Goal: Task Accomplishment & Management: Manage account settings

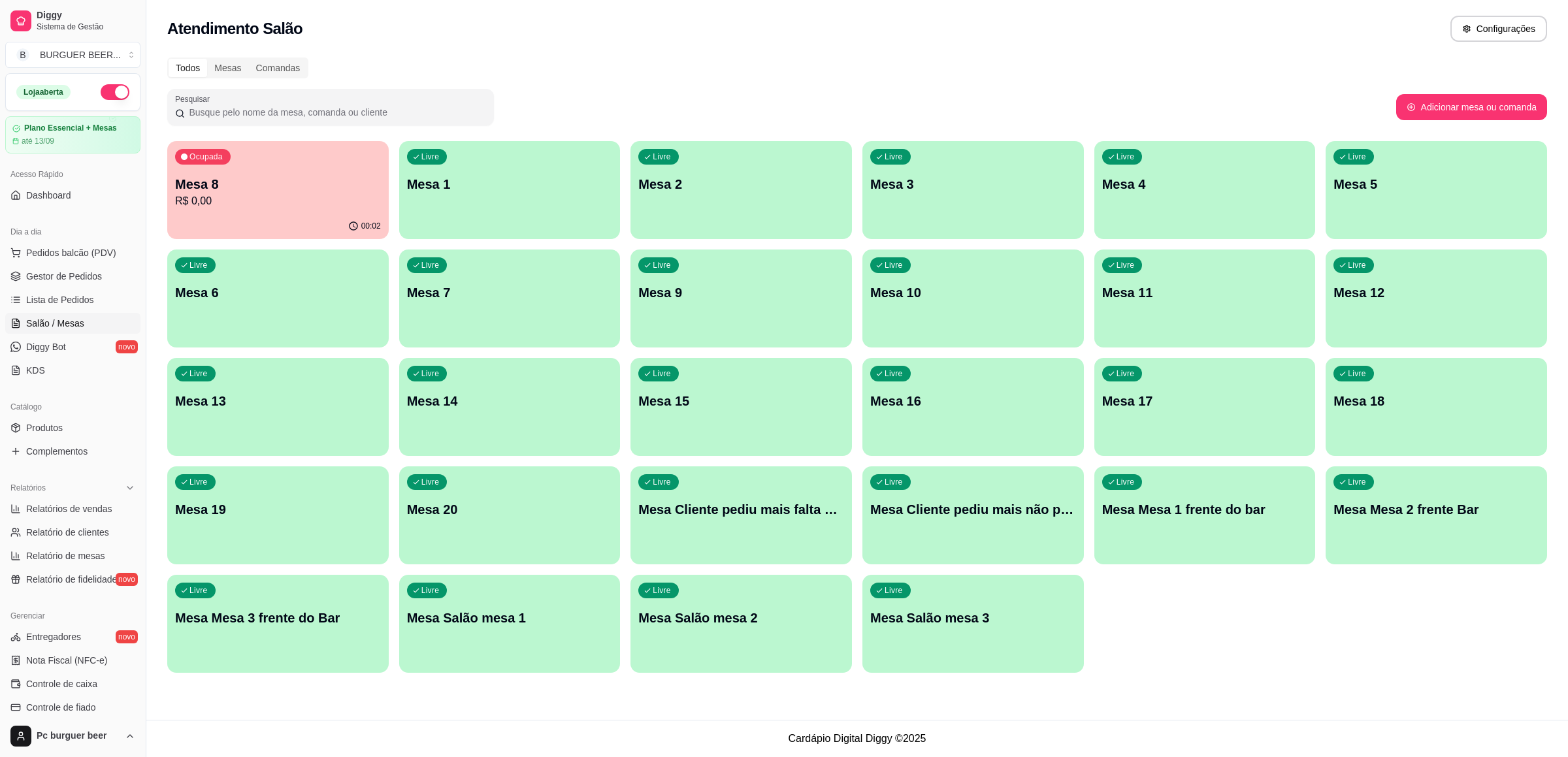
click at [279, 192] on p "Mesa 8" at bounding box center [278, 184] width 206 height 19
click at [257, 193] on p "R$ 57,98" at bounding box center [278, 201] width 206 height 16
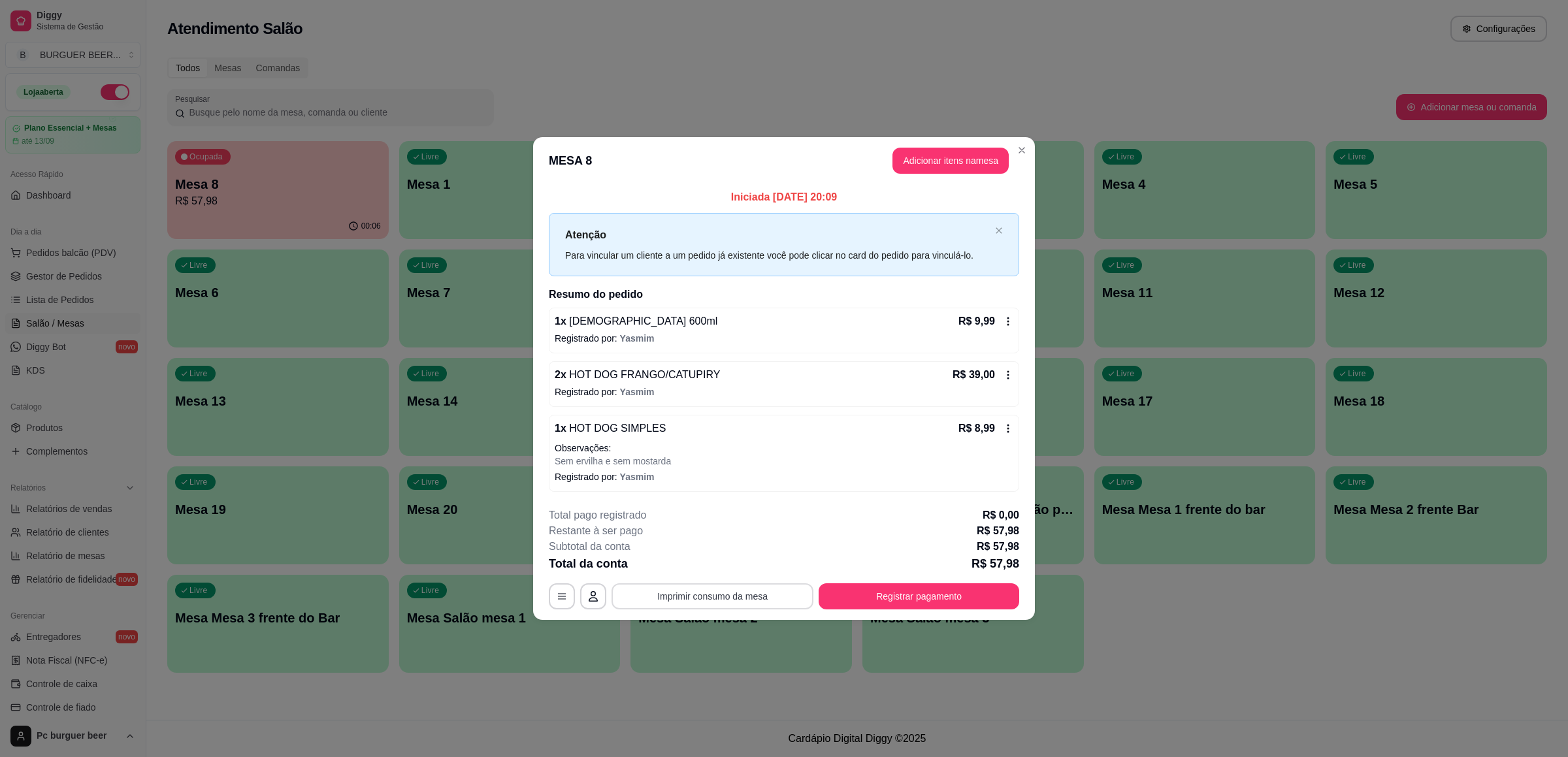
click at [739, 594] on button "Imprimir consumo da mesa" at bounding box center [712, 596] width 202 height 26
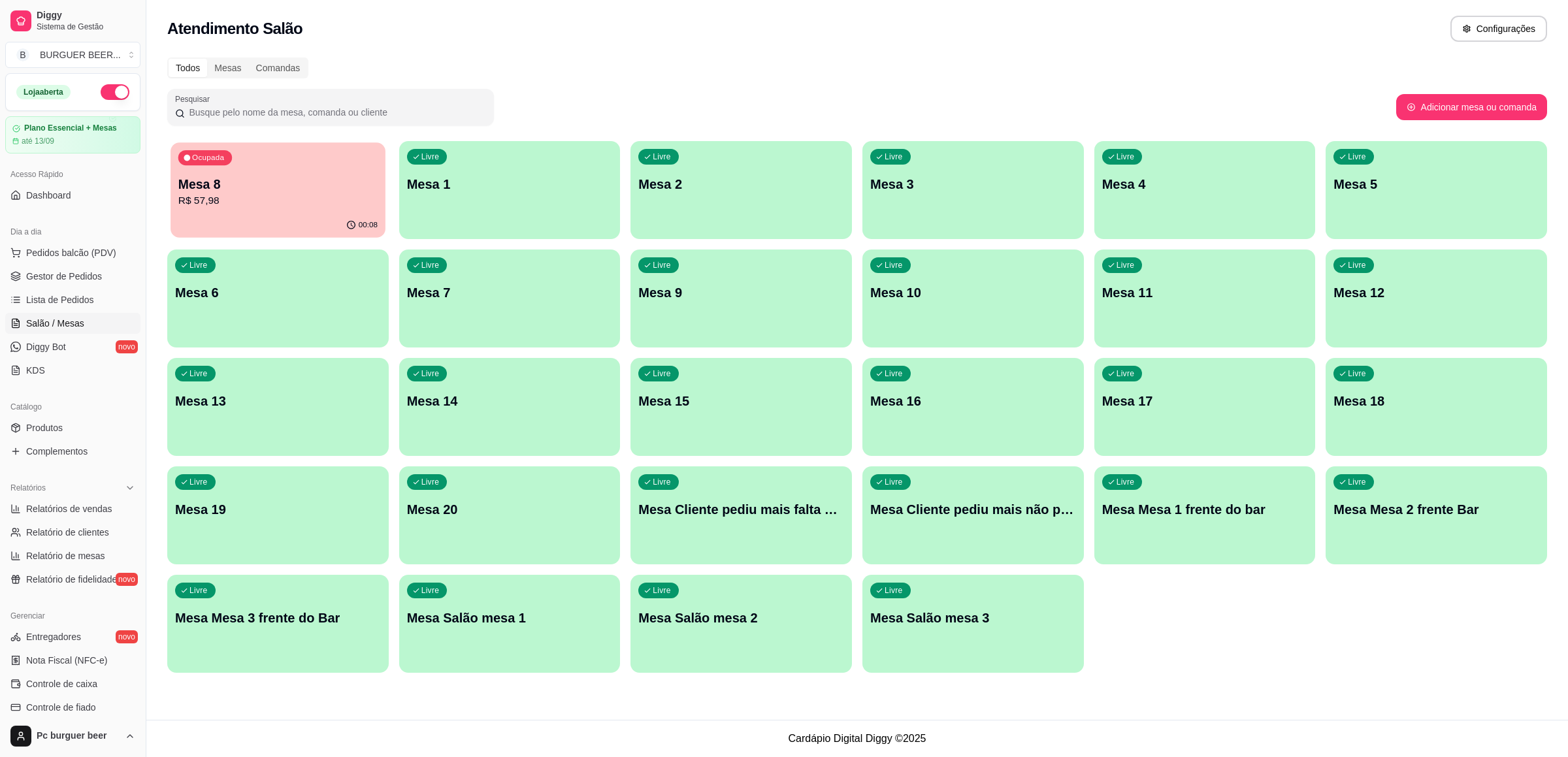
click at [323, 200] on p "R$ 57,98" at bounding box center [278, 200] width 199 height 15
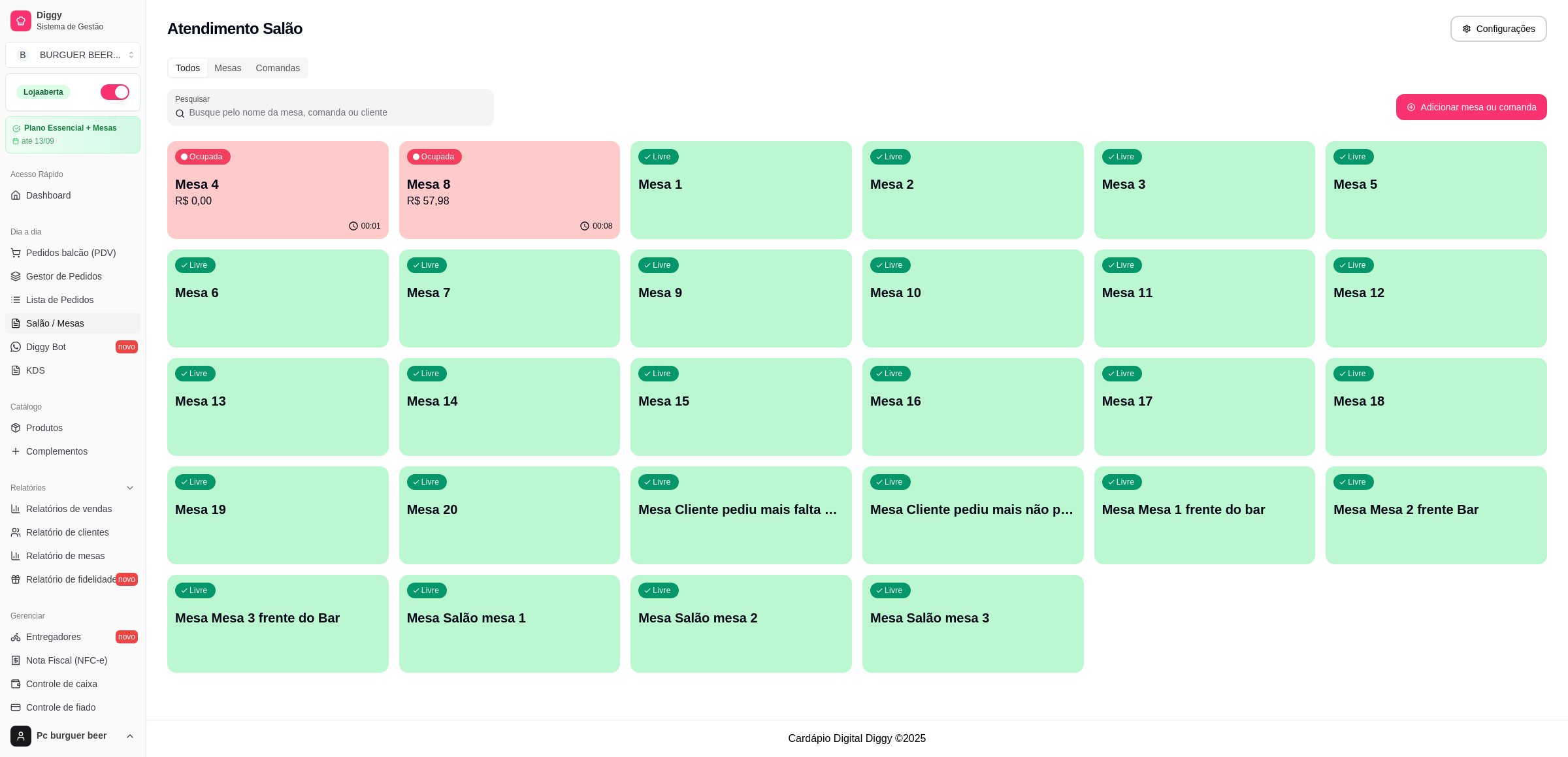
click at [297, 198] on p "R$ 0,00" at bounding box center [278, 201] width 206 height 16
click at [346, 200] on p "R$ 0,00" at bounding box center [278, 201] width 206 height 16
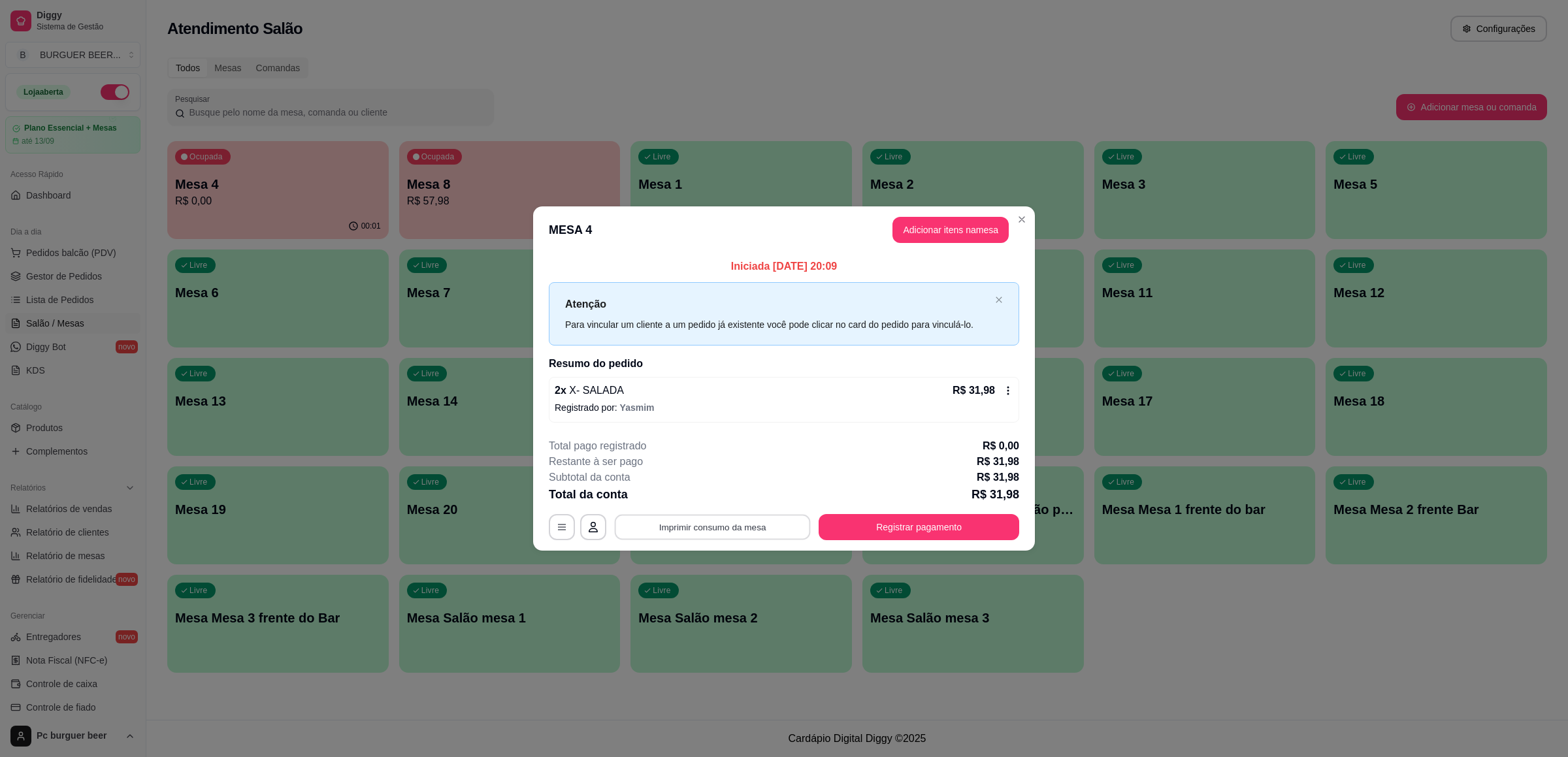
click at [724, 522] on button "Imprimir consumo da mesa" at bounding box center [712, 527] width 196 height 25
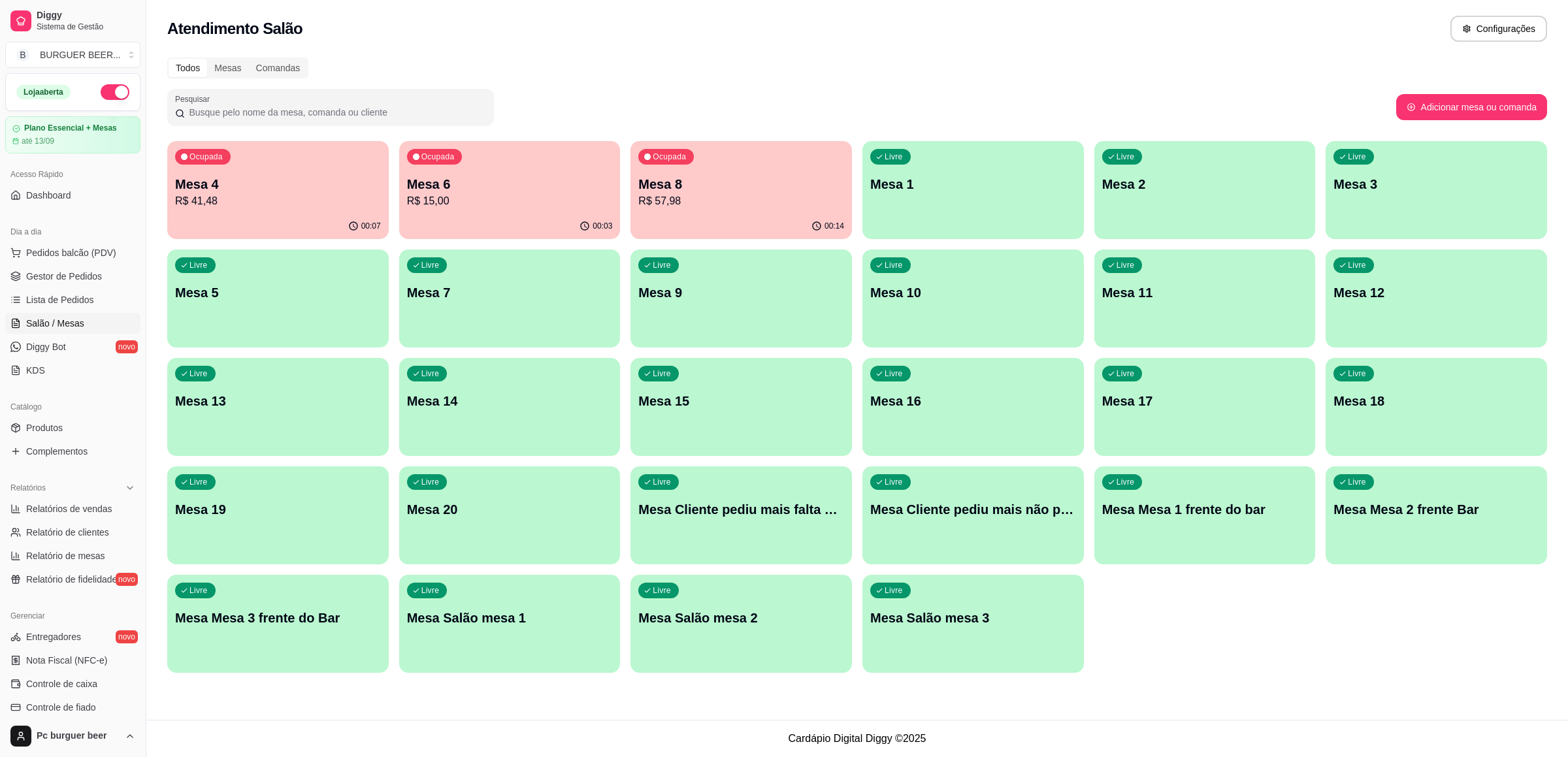
click at [504, 193] on p "R$ 15,00" at bounding box center [510, 201] width 206 height 16
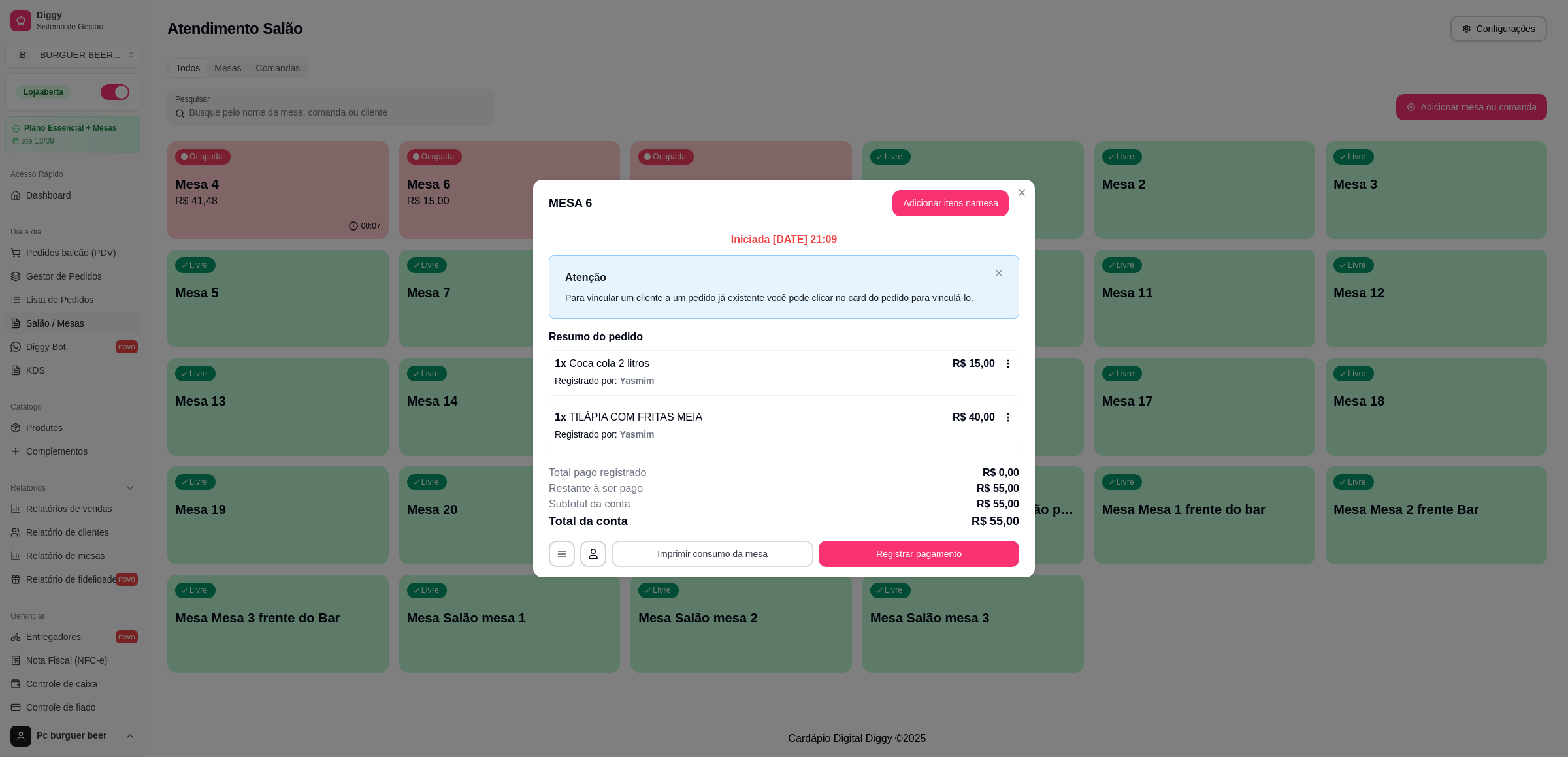
click at [700, 543] on button "Imprimir consumo da mesa" at bounding box center [712, 553] width 202 height 26
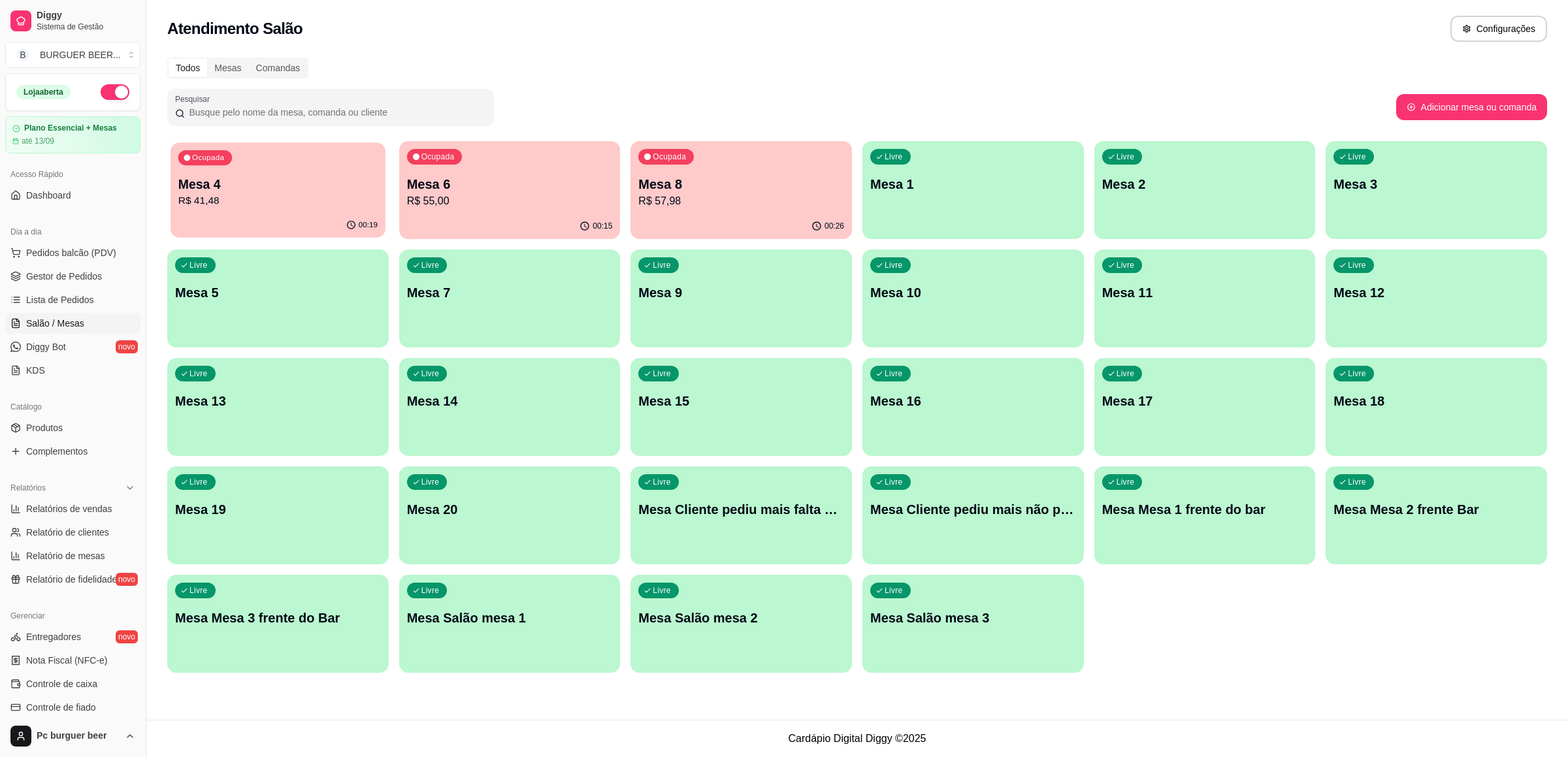
click at [311, 198] on p "R$ 41,48" at bounding box center [278, 200] width 199 height 15
click at [685, 174] on div "Ocupada Mesa 8 R$ 57,98" at bounding box center [741, 177] width 222 height 72
click at [539, 177] on p "Mesa 6" at bounding box center [510, 184] width 206 height 19
click at [241, 206] on p "R$ 41,48" at bounding box center [278, 201] width 206 height 16
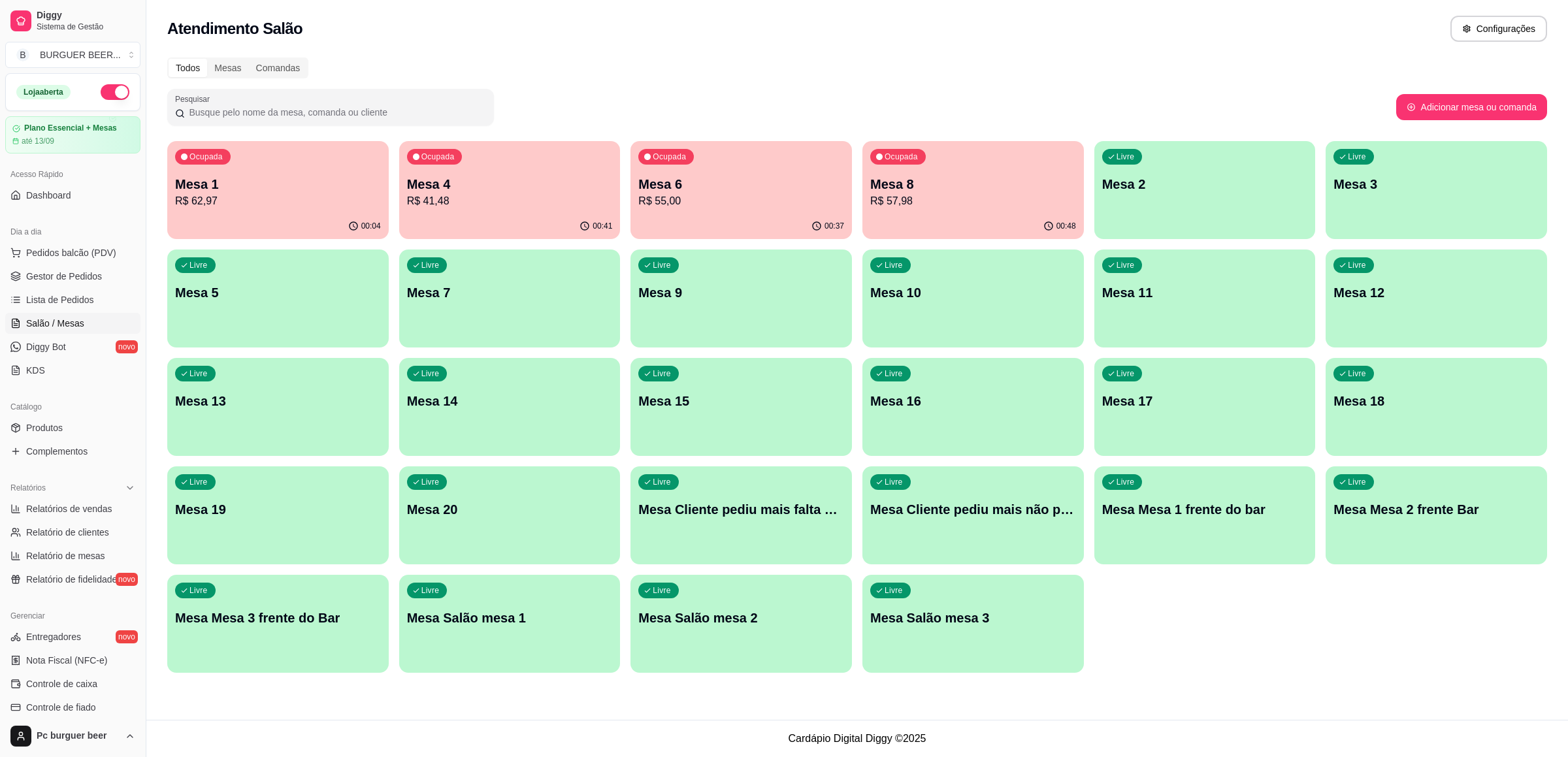
click at [466, 194] on p "R$ 41,48" at bounding box center [510, 201] width 206 height 16
click at [467, 194] on body "Diggy Sistema de Gestão B BURGUER BEER ... Loja aberta Plano Essencial + Mesas …" at bounding box center [784, 378] width 1568 height 757
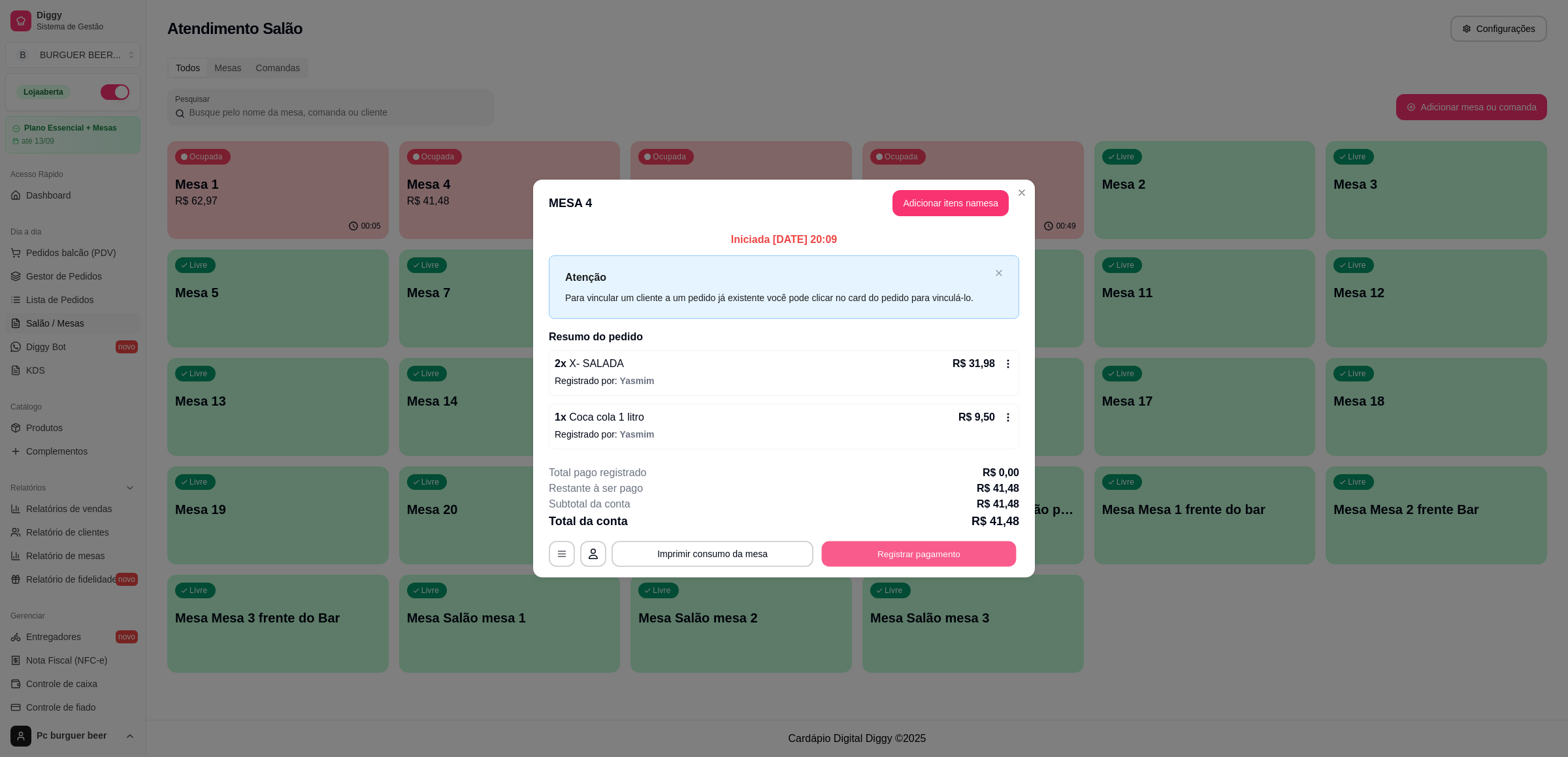
click at [967, 549] on button "Registrar pagamento" at bounding box center [918, 554] width 194 height 25
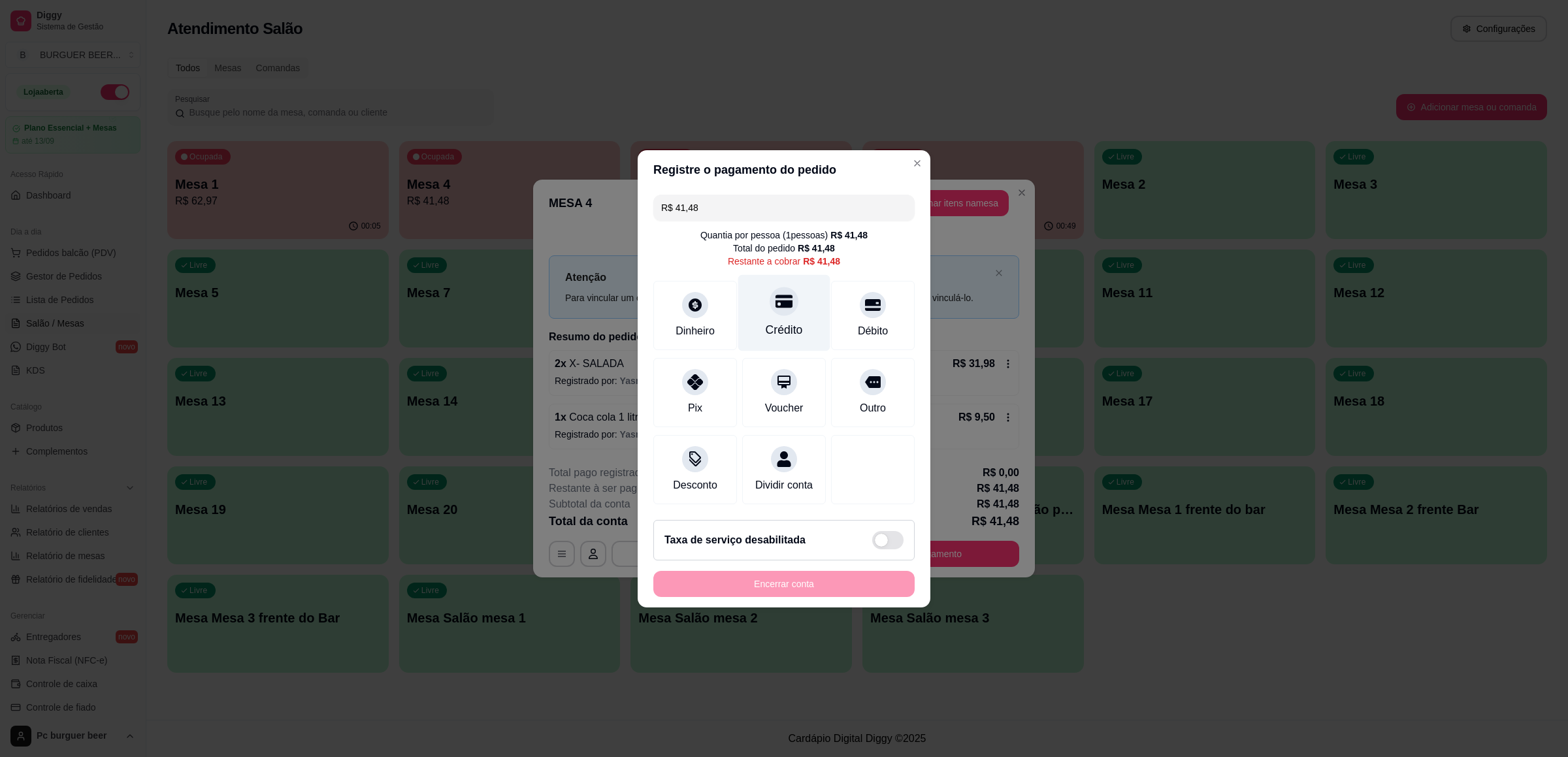
click at [771, 310] on div "Crédito" at bounding box center [784, 312] width 92 height 76
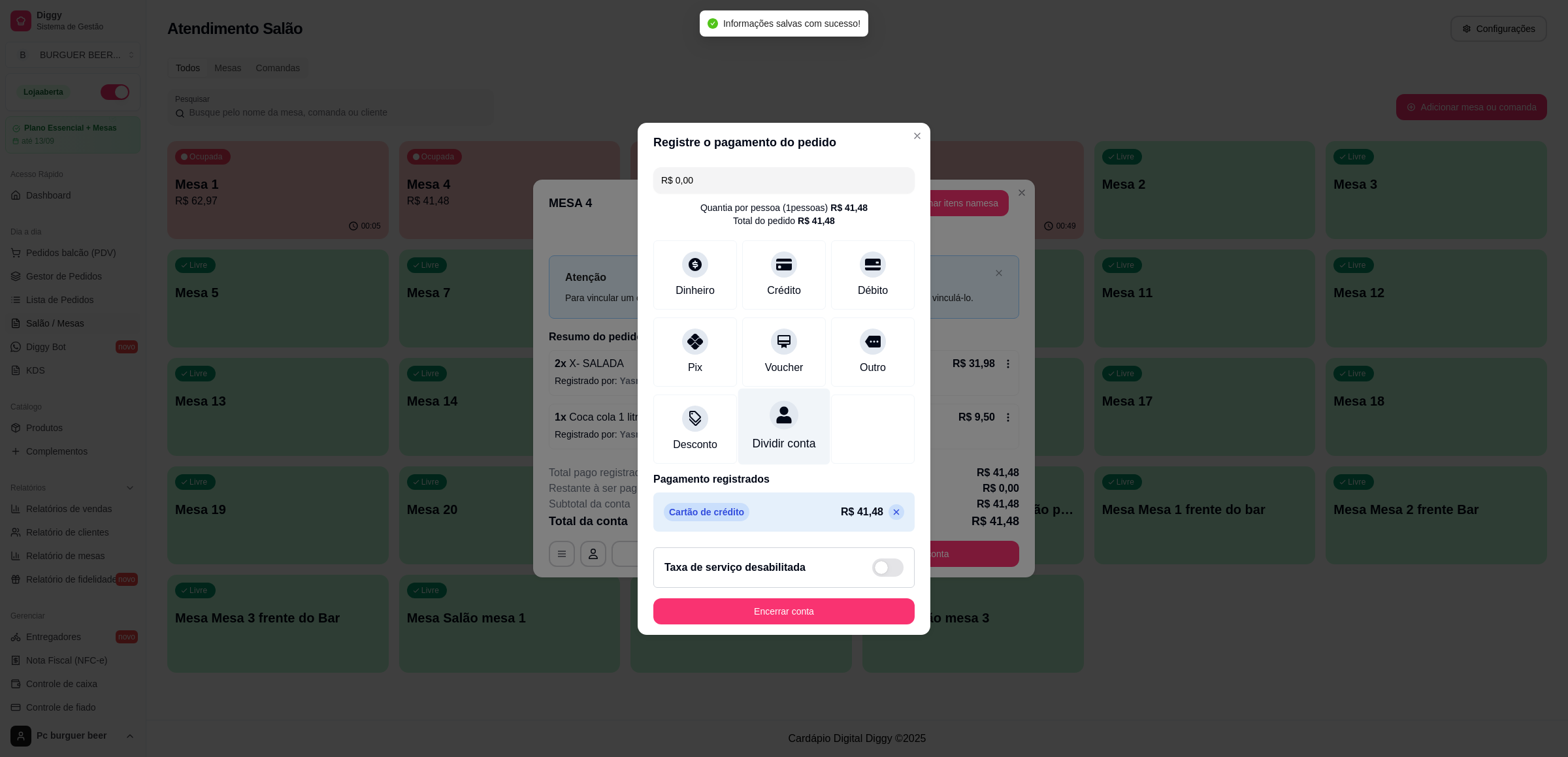
type input "R$ 0,00"
click at [743, 602] on button "Encerrar conta" at bounding box center [784, 611] width 253 height 25
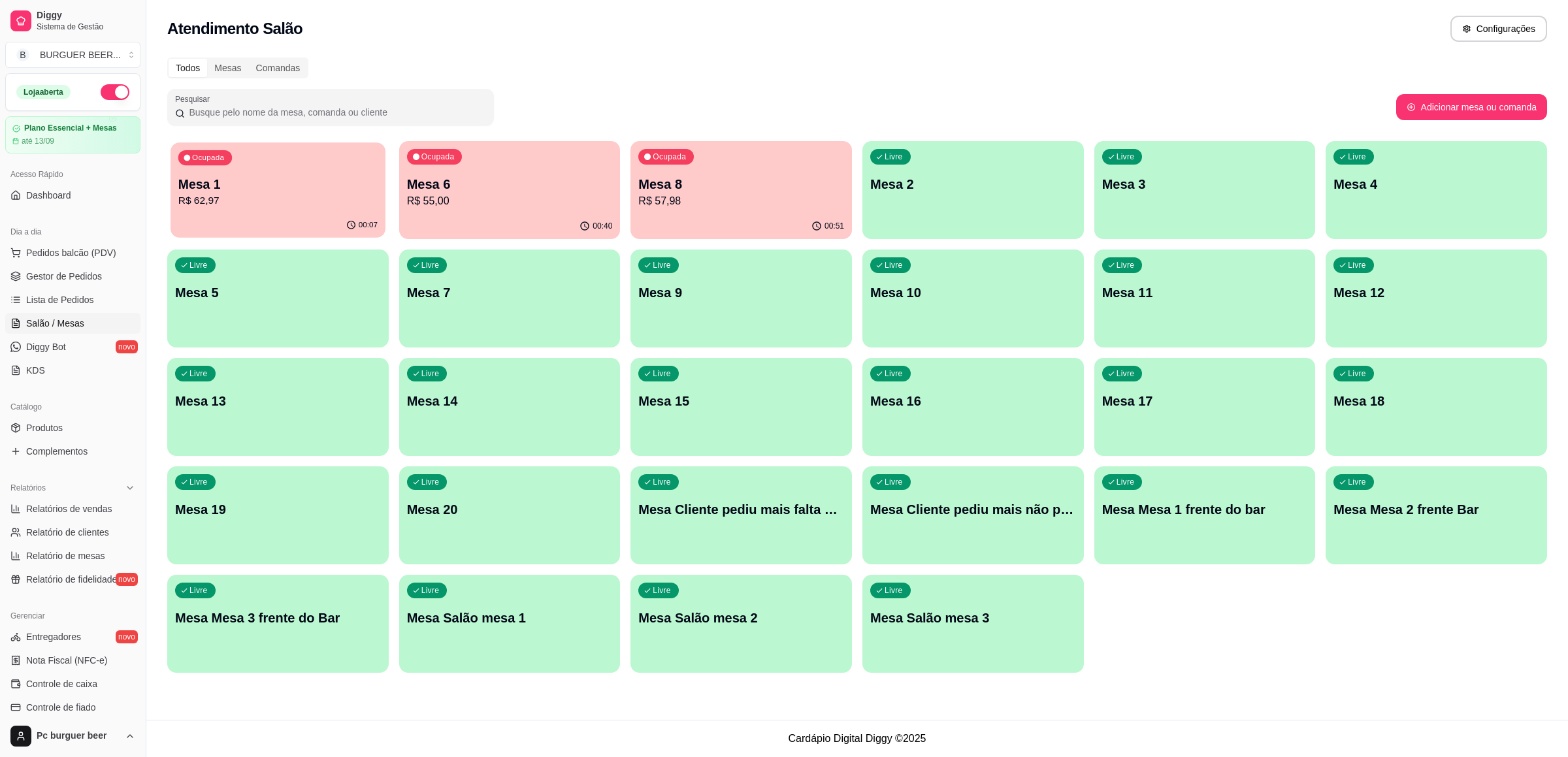
click at [267, 159] on div "Ocupada Mesa 1 R$ 62,97" at bounding box center [277, 178] width 214 height 70
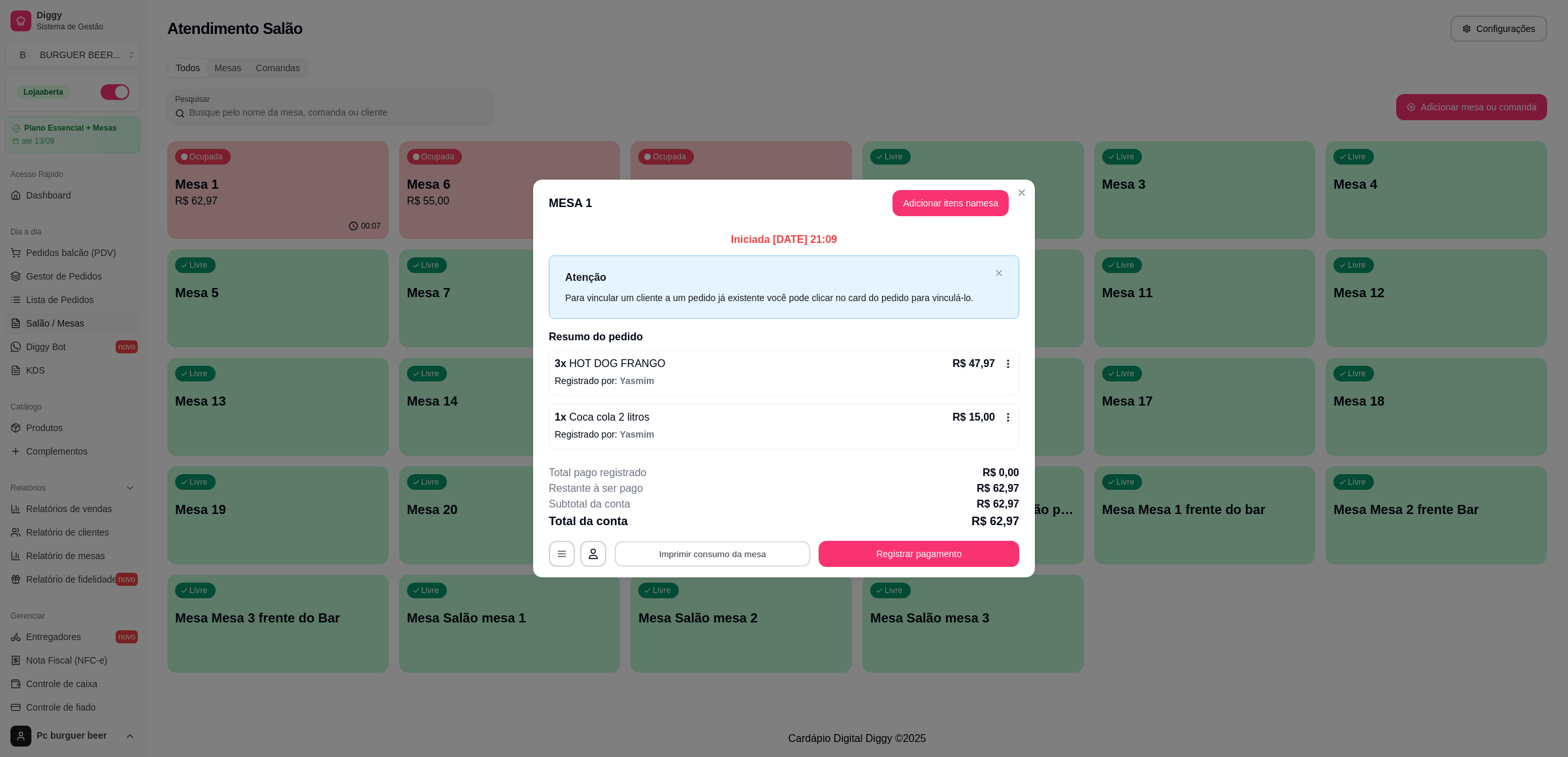
click at [761, 545] on button "Imprimir consumo da mesa" at bounding box center [712, 554] width 196 height 25
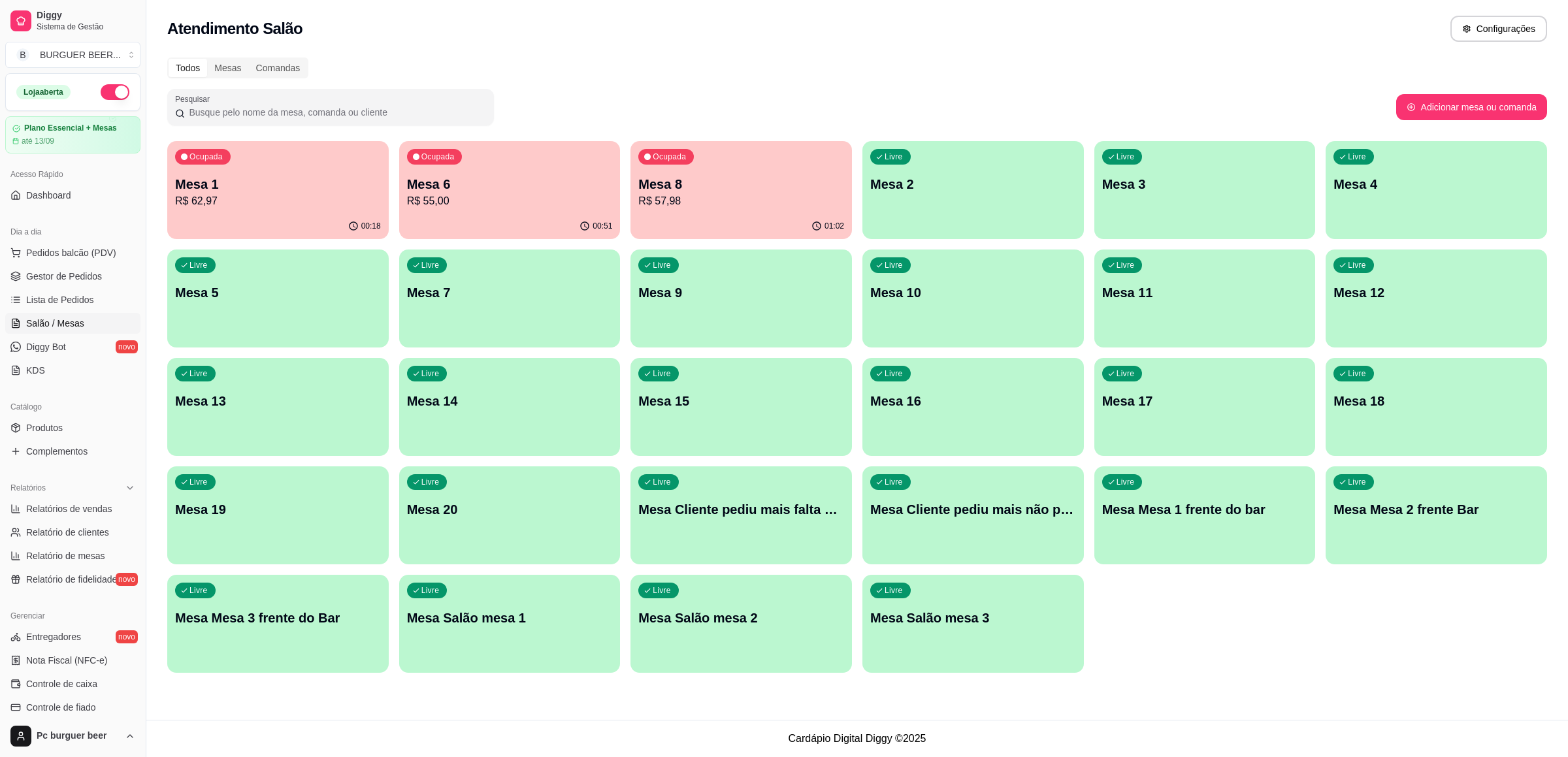
click at [670, 214] on div "01:02" at bounding box center [741, 226] width 222 height 25
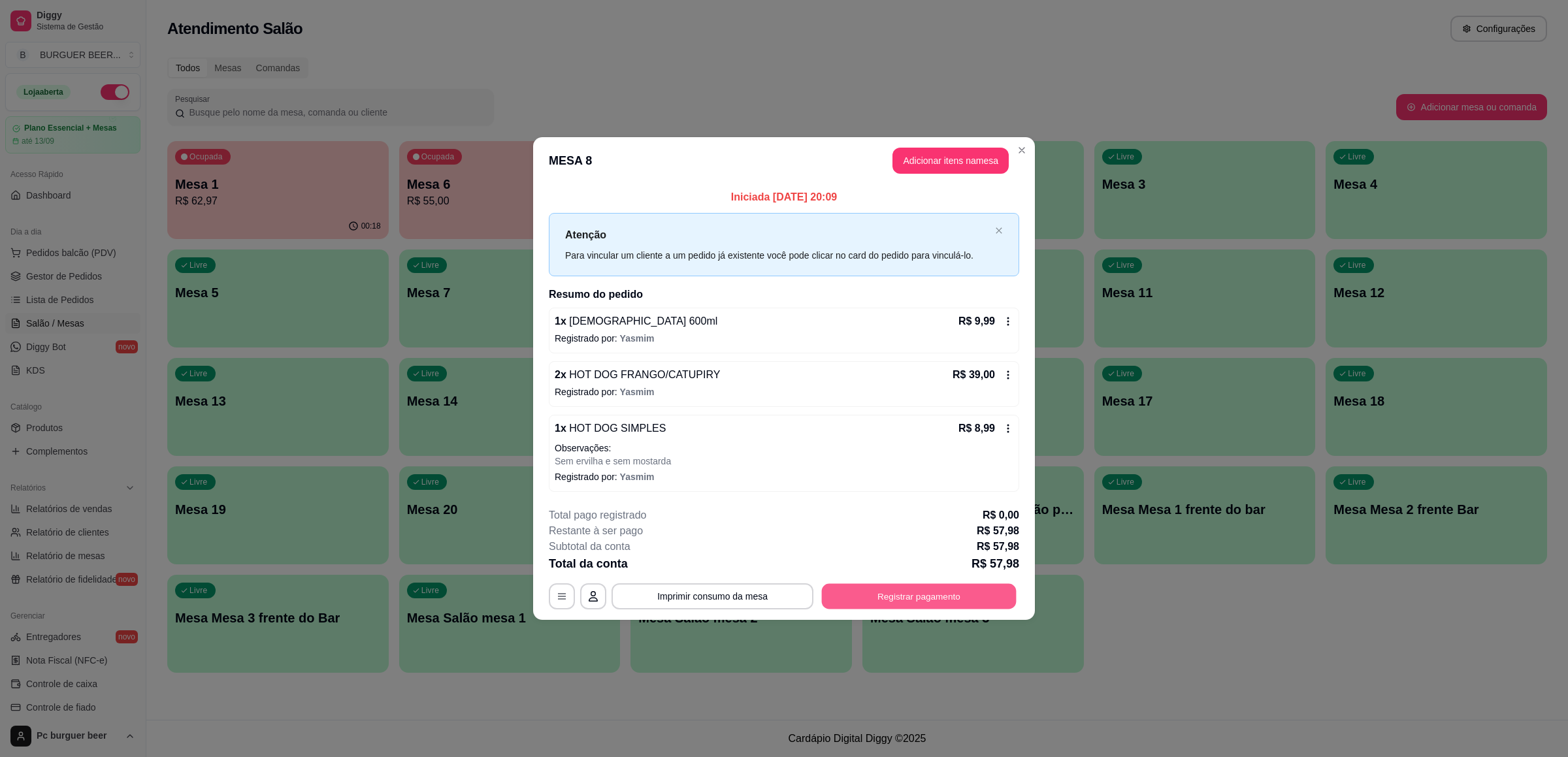
click at [911, 596] on button "Registrar pagamento" at bounding box center [918, 596] width 194 height 25
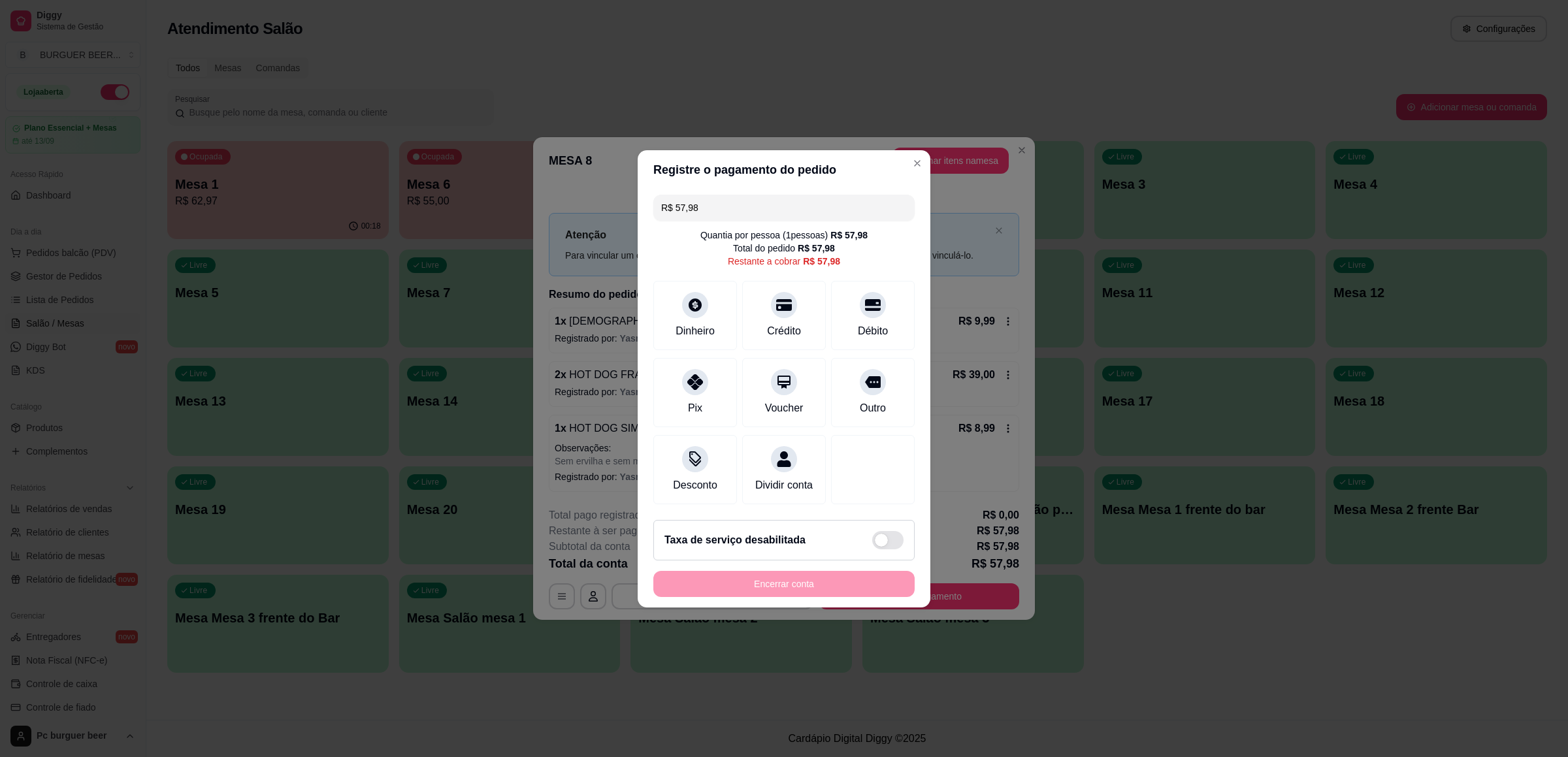
click at [820, 330] on div "Dinheiro Crédito Débito" at bounding box center [784, 315] width 261 height 69
click at [827, 328] on div "Débito" at bounding box center [873, 312] width 92 height 76
type input "R$ 0,00"
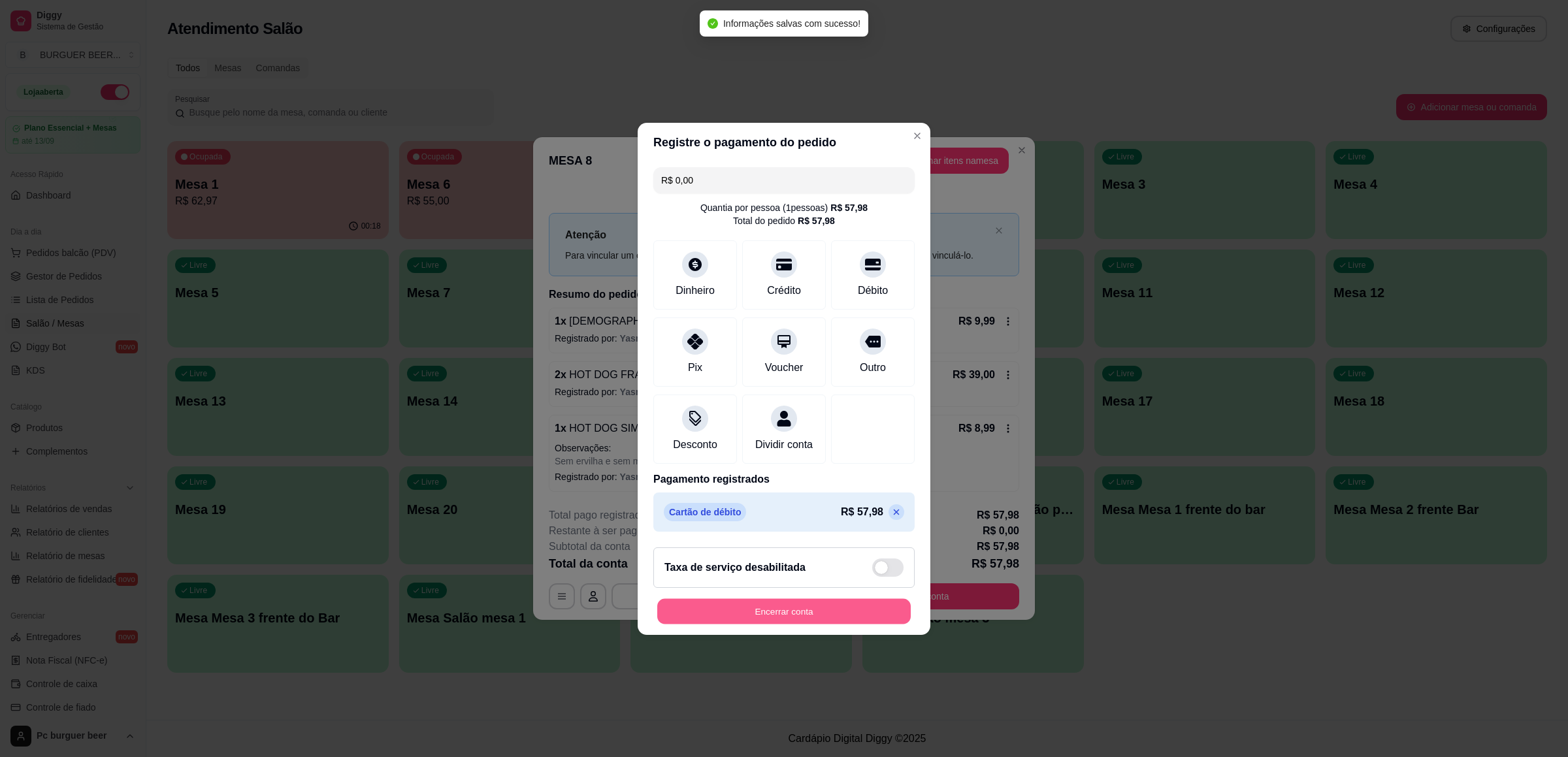
click at [800, 602] on button "Encerrar conta" at bounding box center [784, 611] width 253 height 25
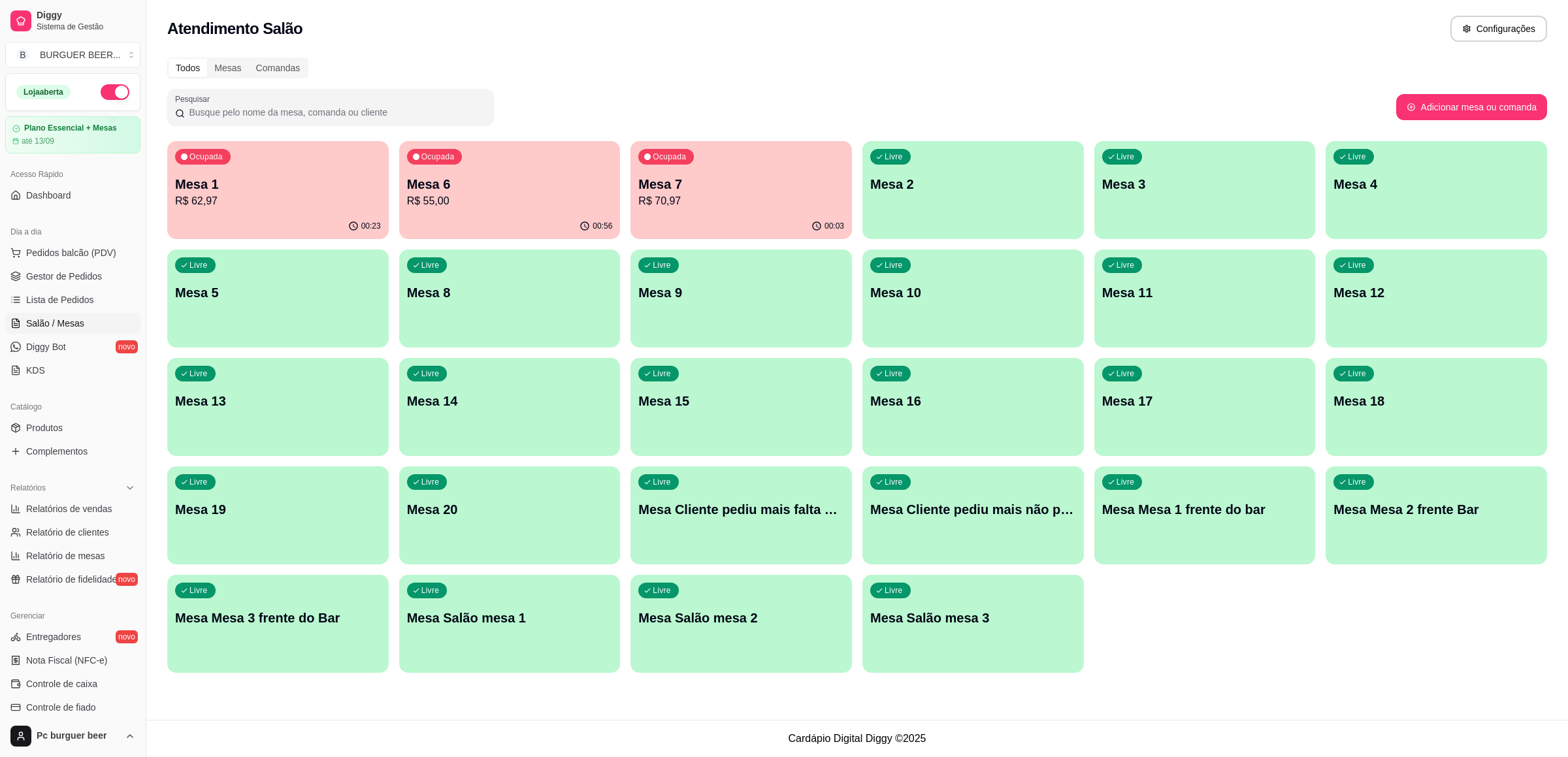
click at [727, 214] on div "00:03" at bounding box center [741, 226] width 222 height 25
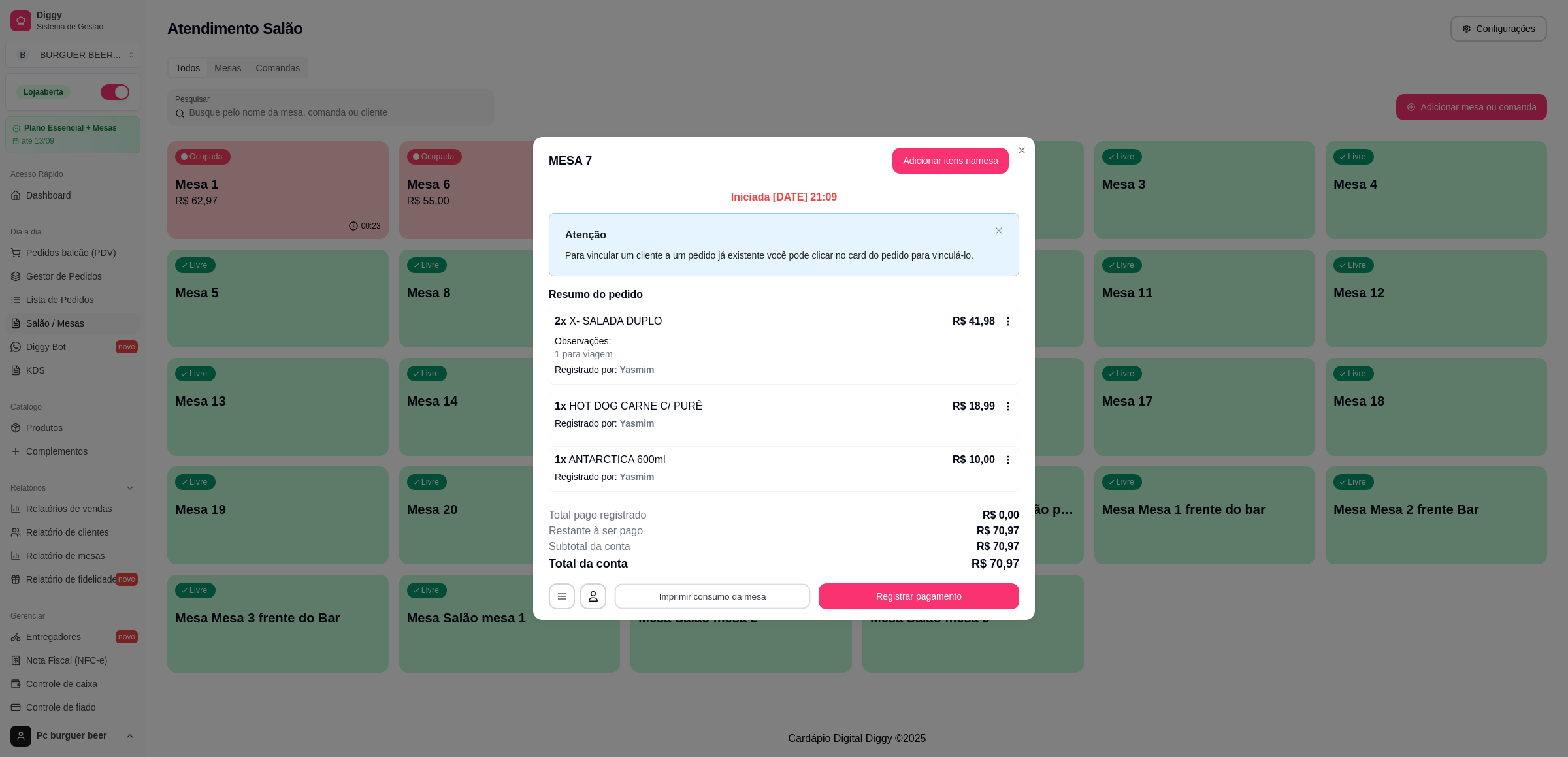
click at [749, 598] on button "Imprimir consumo da mesa" at bounding box center [712, 596] width 196 height 25
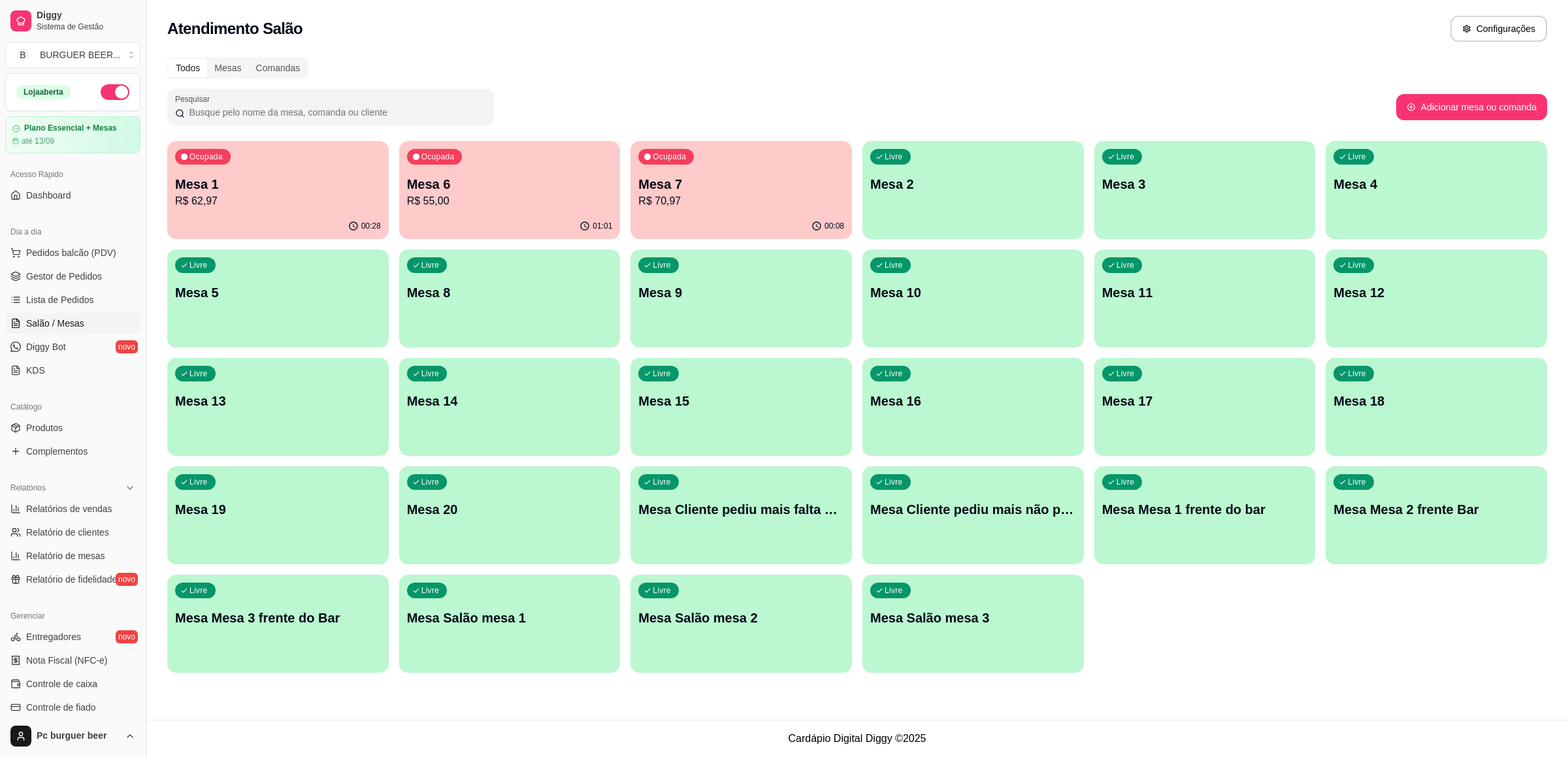
click at [1306, 173] on div "Livre Mesa 4" at bounding box center [1436, 182] width 222 height 82
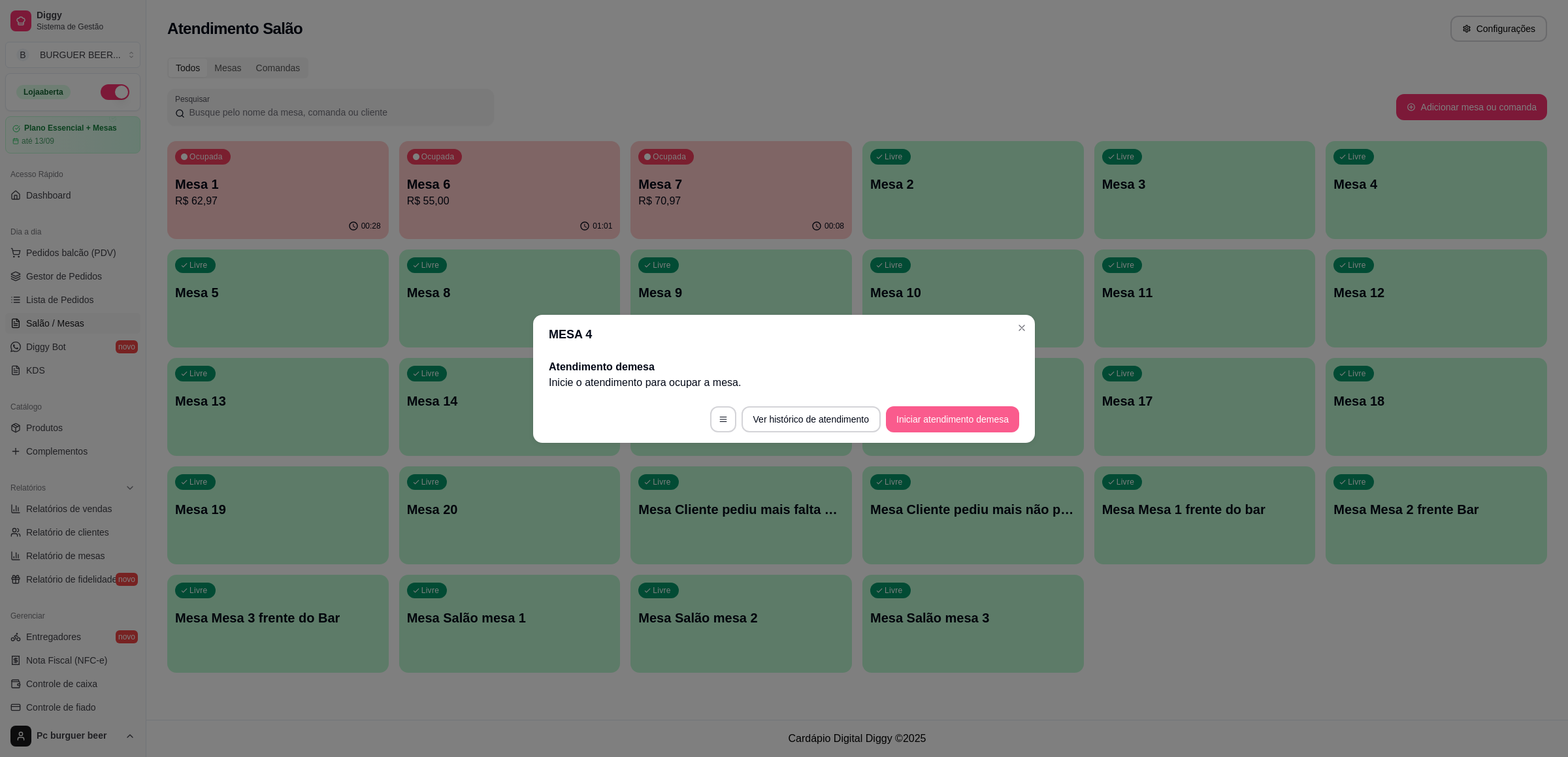
click at [974, 417] on button "Iniciar atendimento de mesa" at bounding box center [952, 419] width 133 height 26
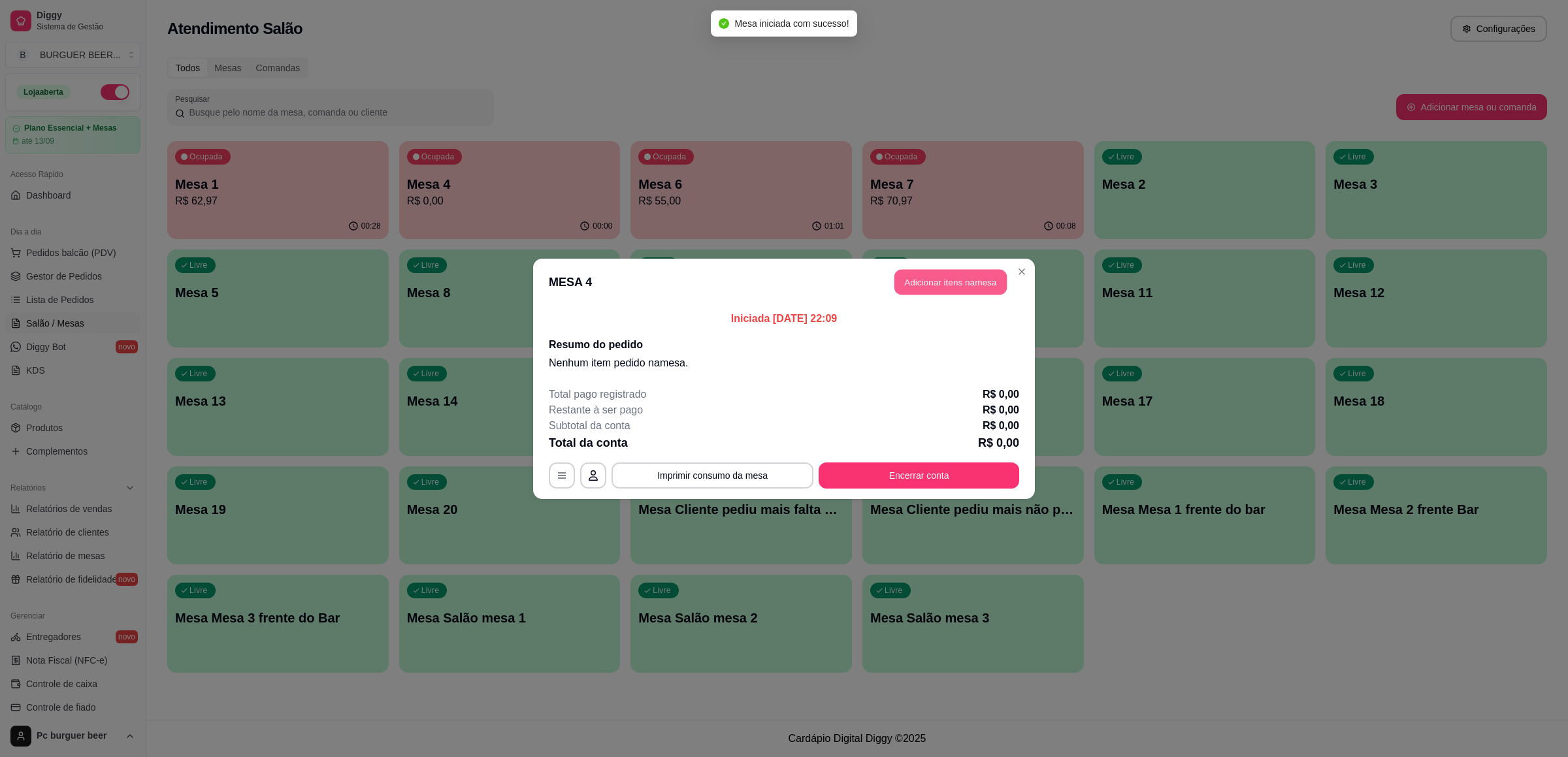
click at [905, 286] on button "Adicionar itens na mesa" at bounding box center [950, 282] width 112 height 25
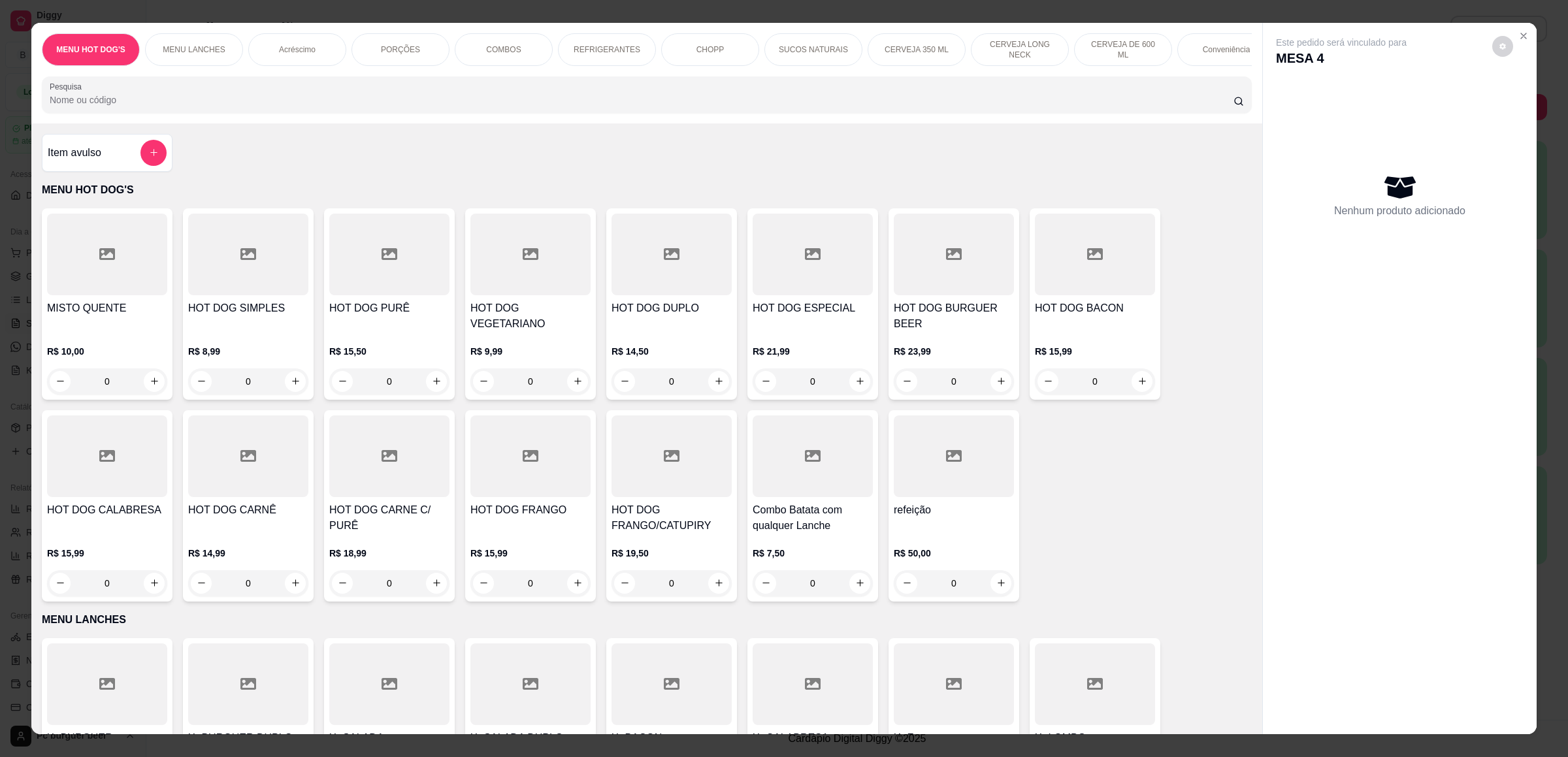
click at [586, 49] on p "REFRIGERANTES" at bounding box center [606, 50] width 66 height 11
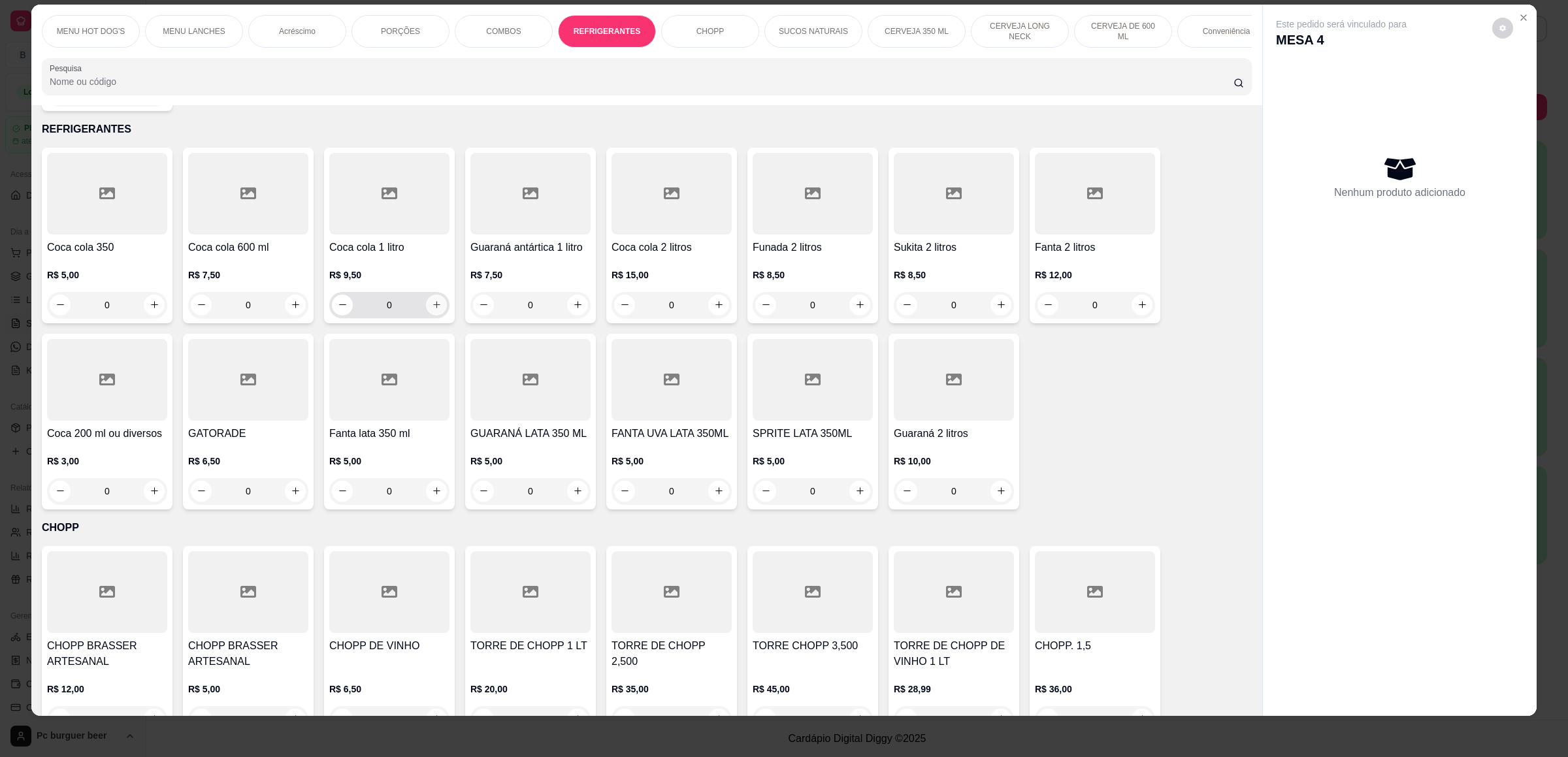
click at [432, 308] on icon "increase-product-quantity" at bounding box center [437, 305] width 10 height 10
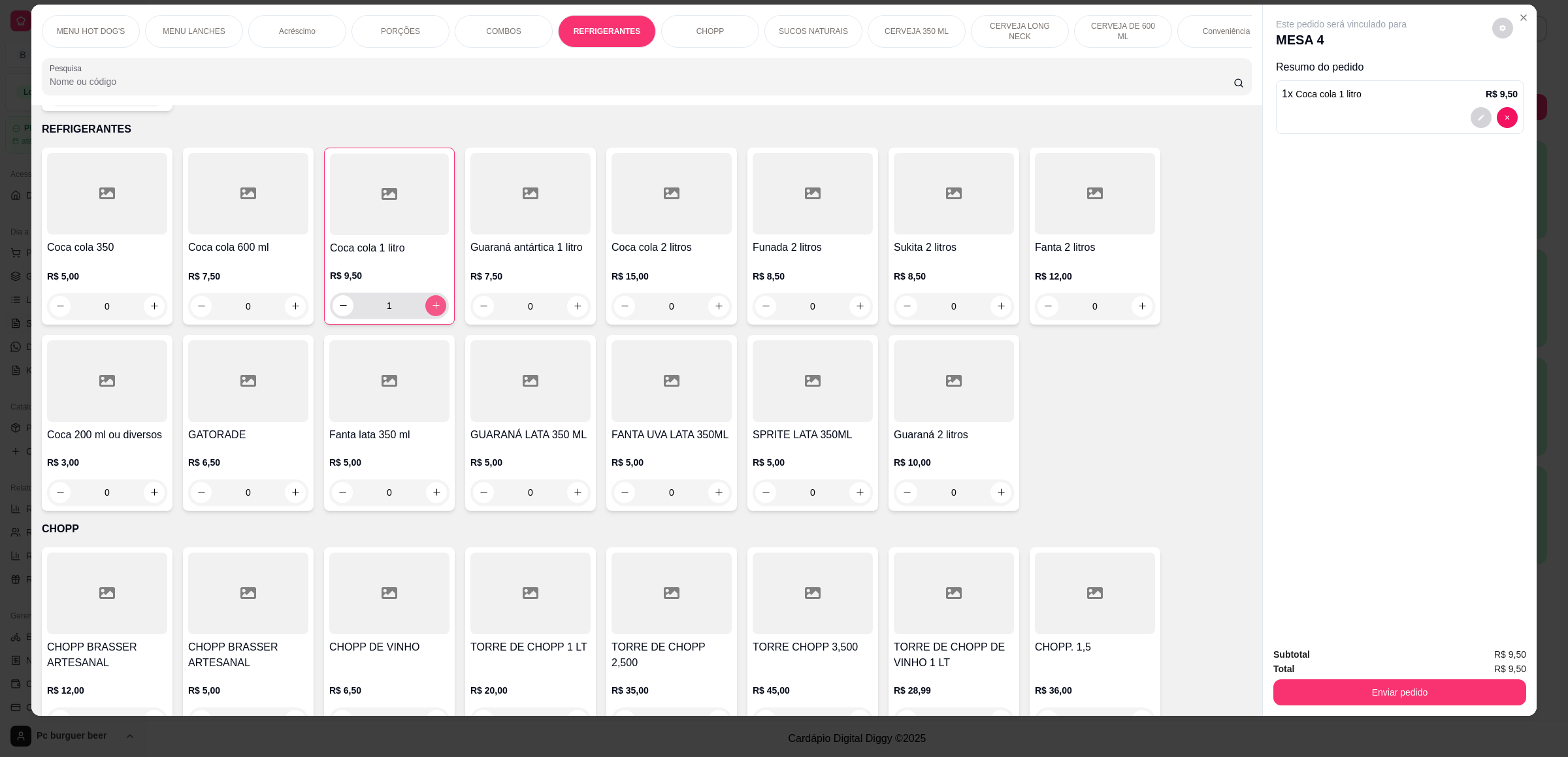
type input "1"
click at [399, 23] on div "PORÇÕES" at bounding box center [401, 31] width 98 height 33
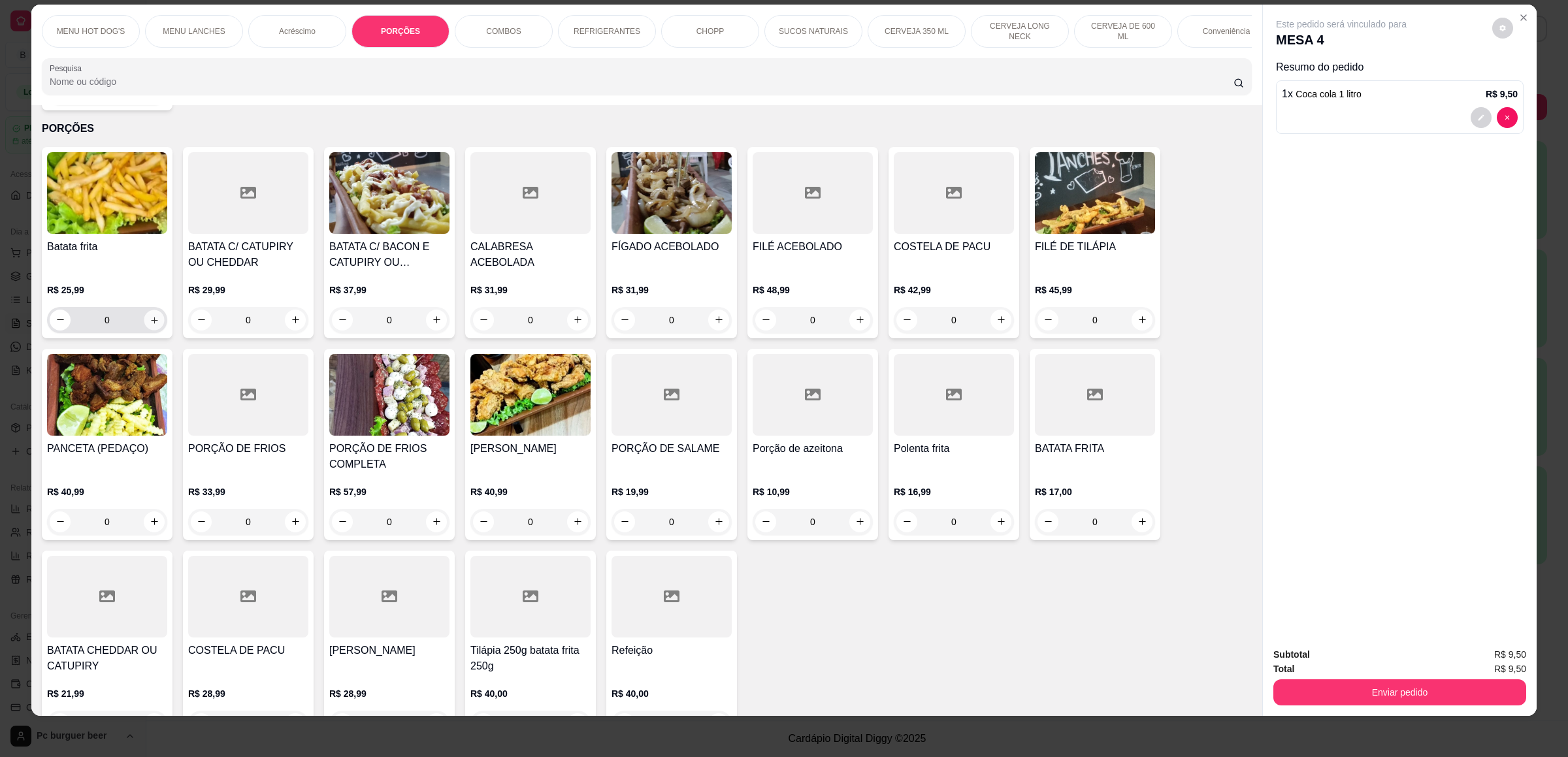
click at [153, 319] on button "increase-product-quantity" at bounding box center [154, 320] width 21 height 21
type input "1"
click at [1301, 602] on button "Enviar pedido" at bounding box center [1399, 692] width 253 height 26
click at [1300, 602] on button "Não registrar e enviar pedido" at bounding box center [1354, 660] width 136 height 25
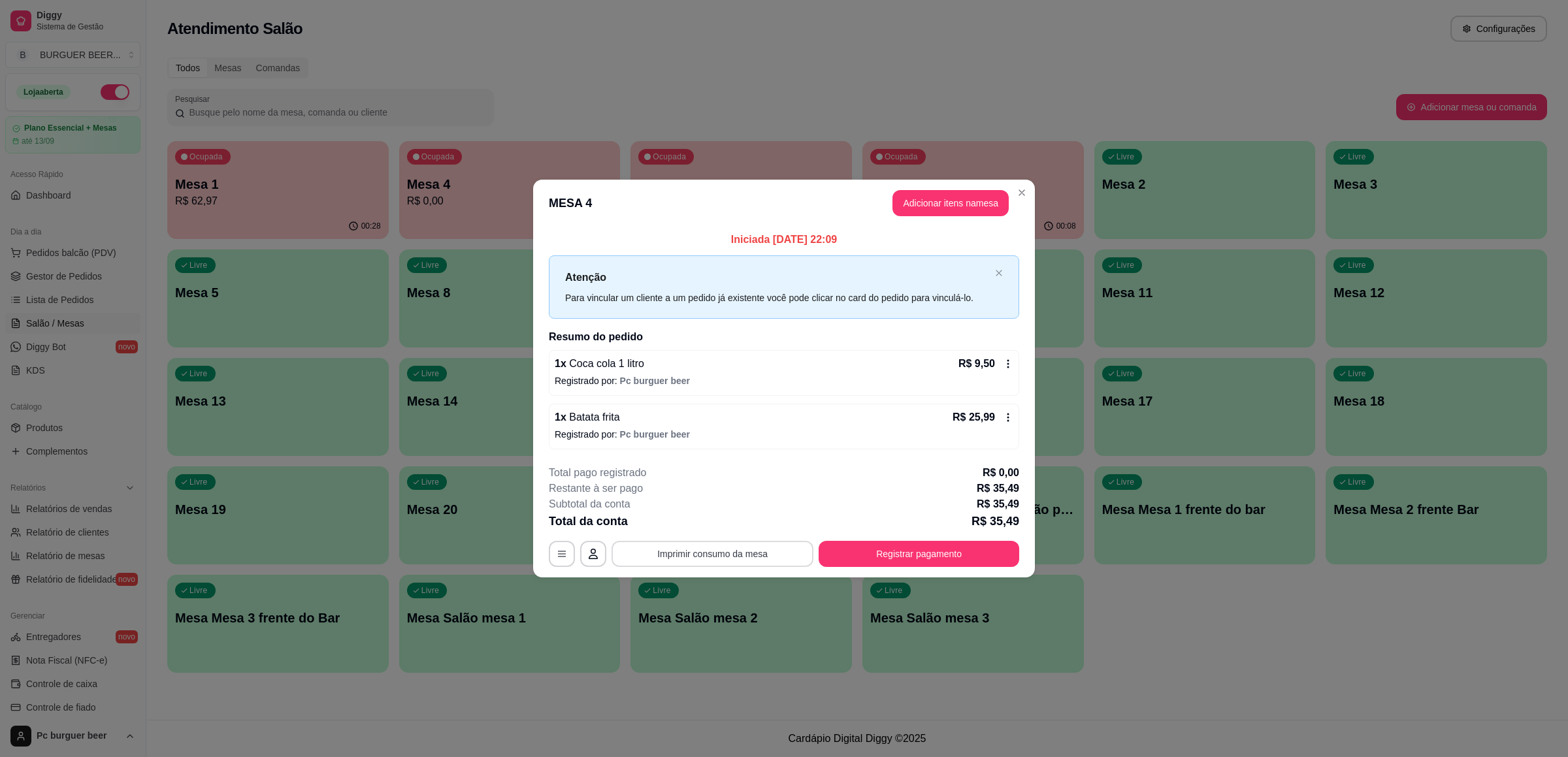
click at [739, 547] on button "Imprimir consumo da mesa" at bounding box center [712, 553] width 202 height 26
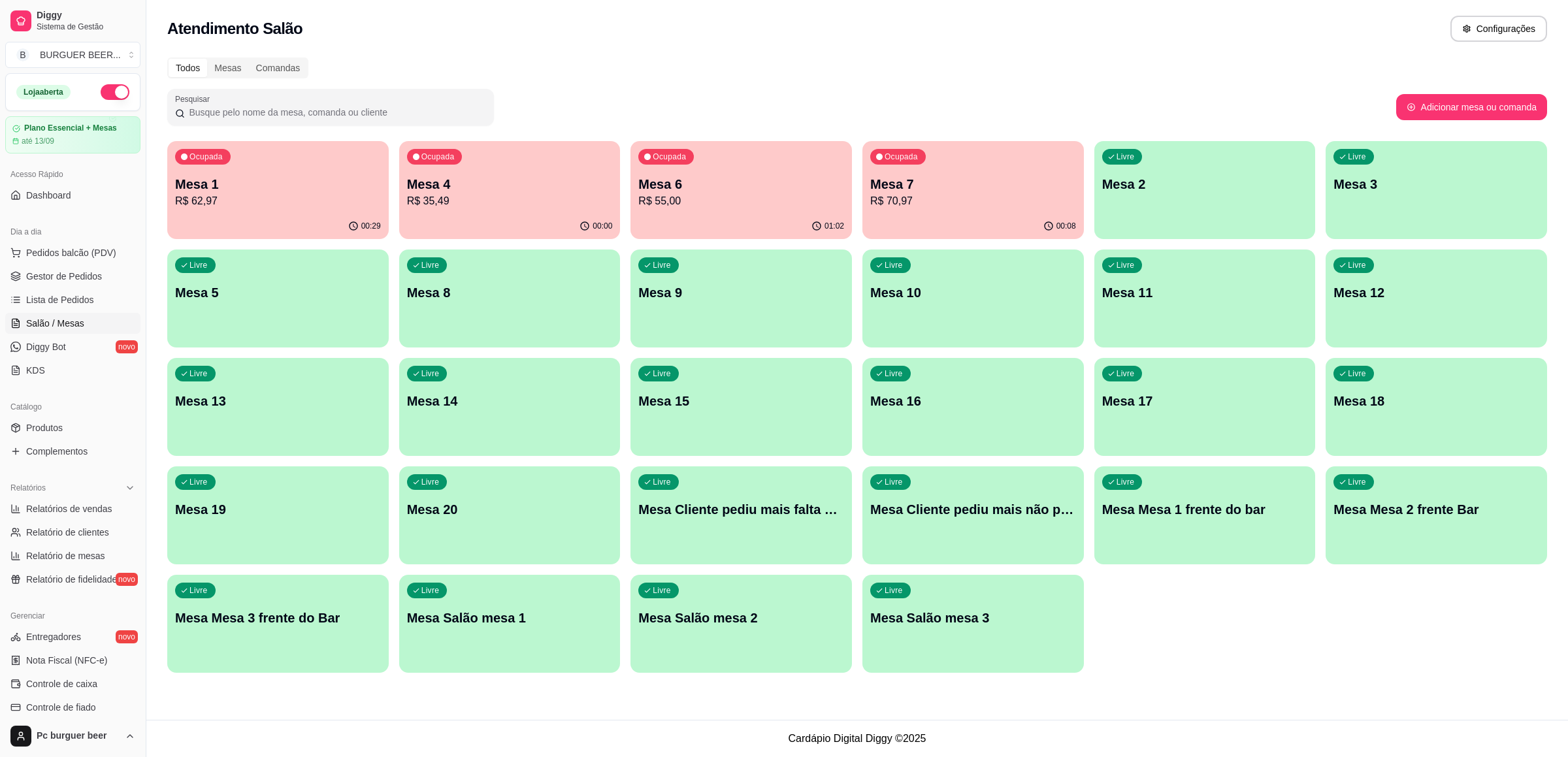
click at [535, 293] on p "Mesa 8" at bounding box center [510, 293] width 206 height 19
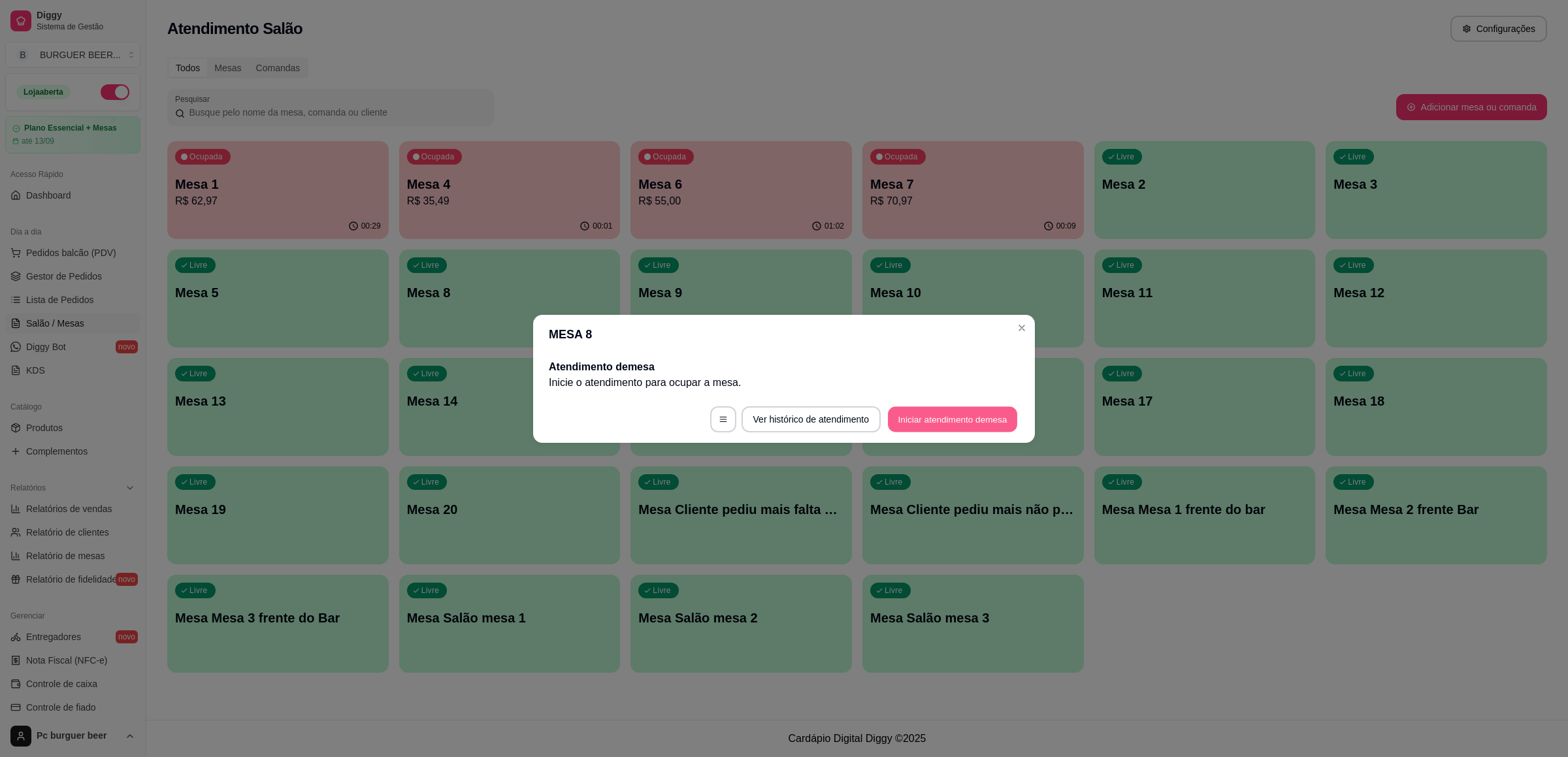
click at [967, 417] on button "Iniciar atendimento de mesa" at bounding box center [952, 419] width 129 height 25
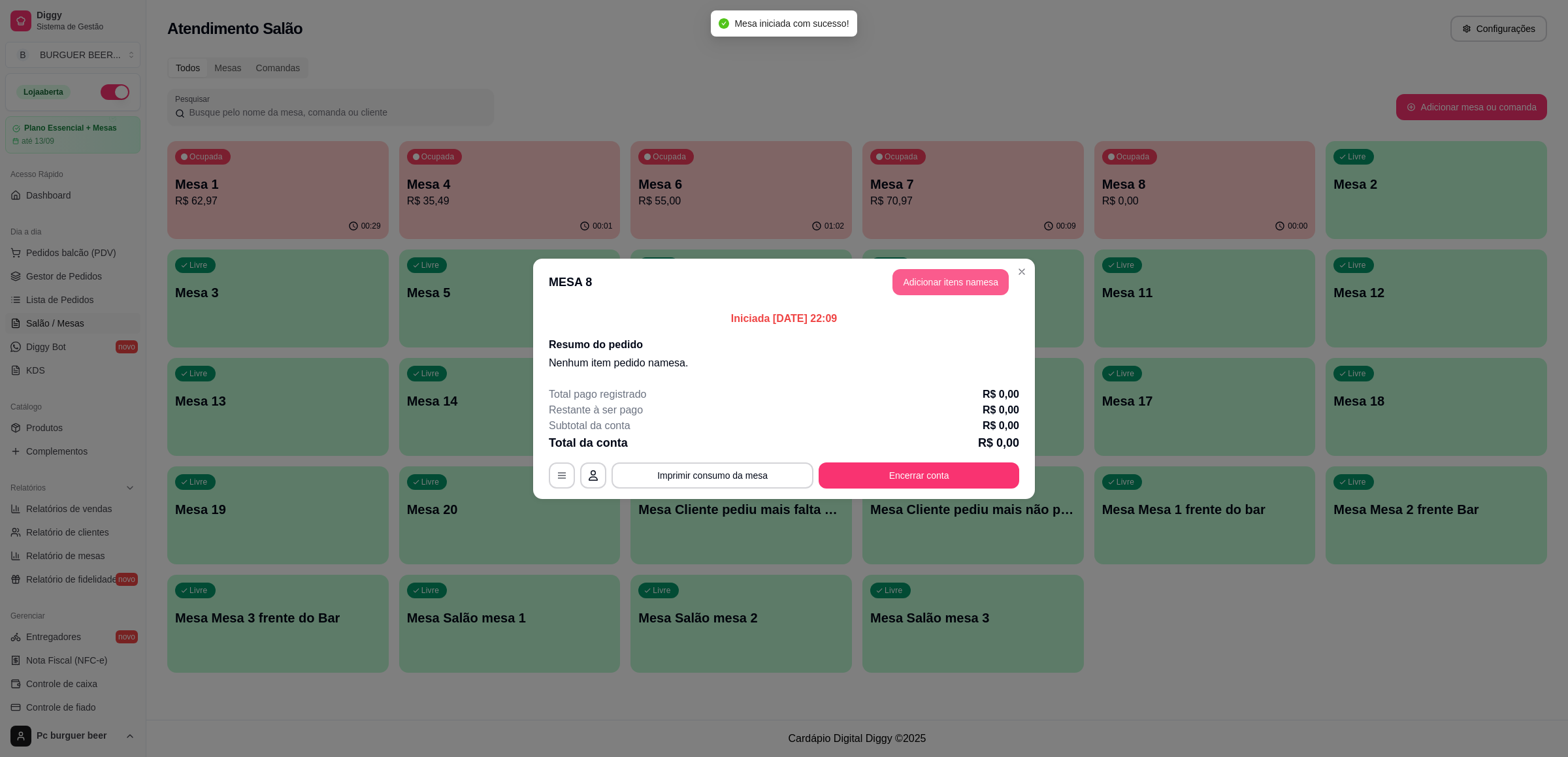
click at [943, 288] on button "Adicionar itens na mesa" at bounding box center [950, 282] width 116 height 26
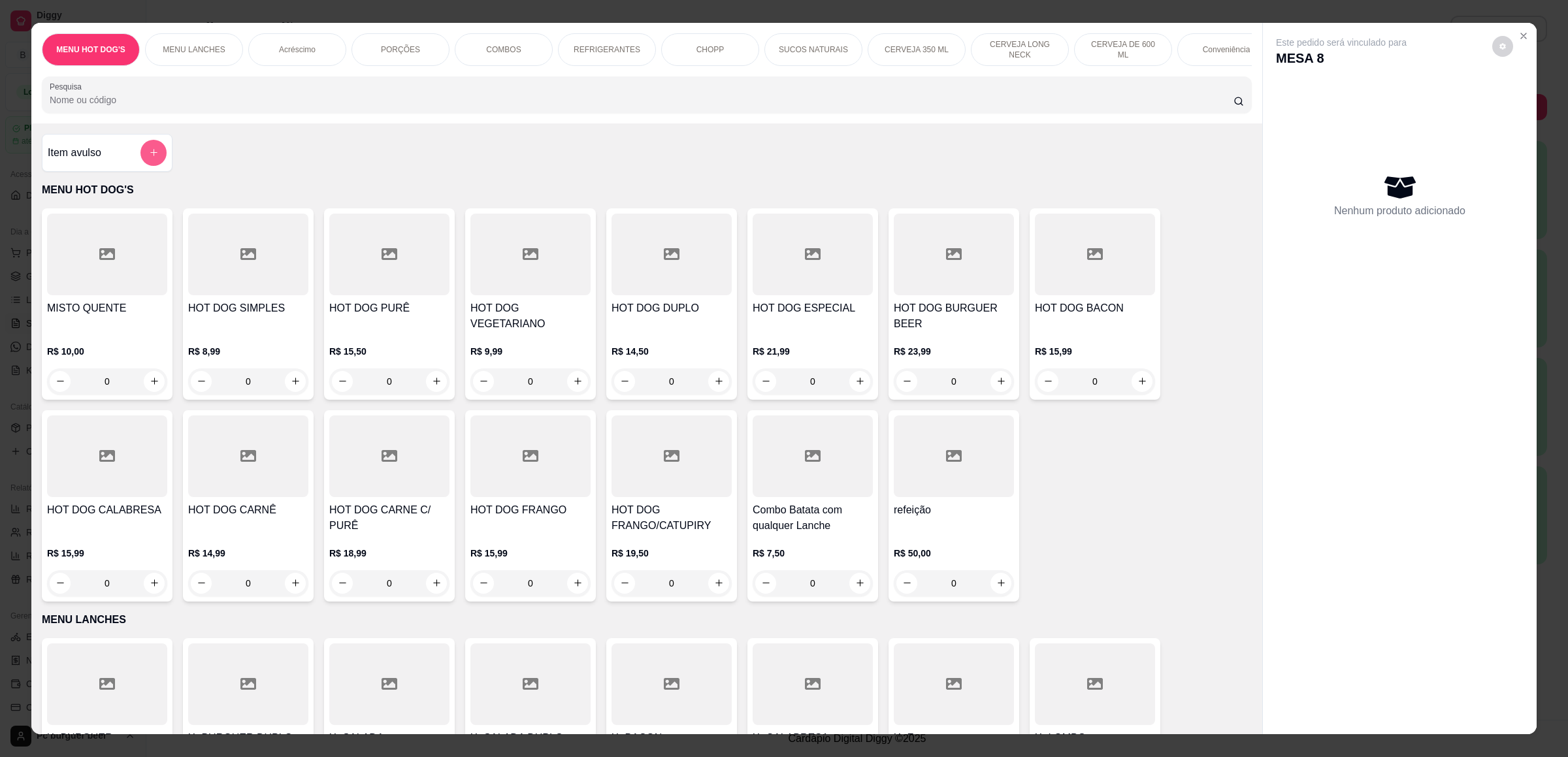
click at [141, 166] on button "add-separate-item" at bounding box center [153, 153] width 26 height 26
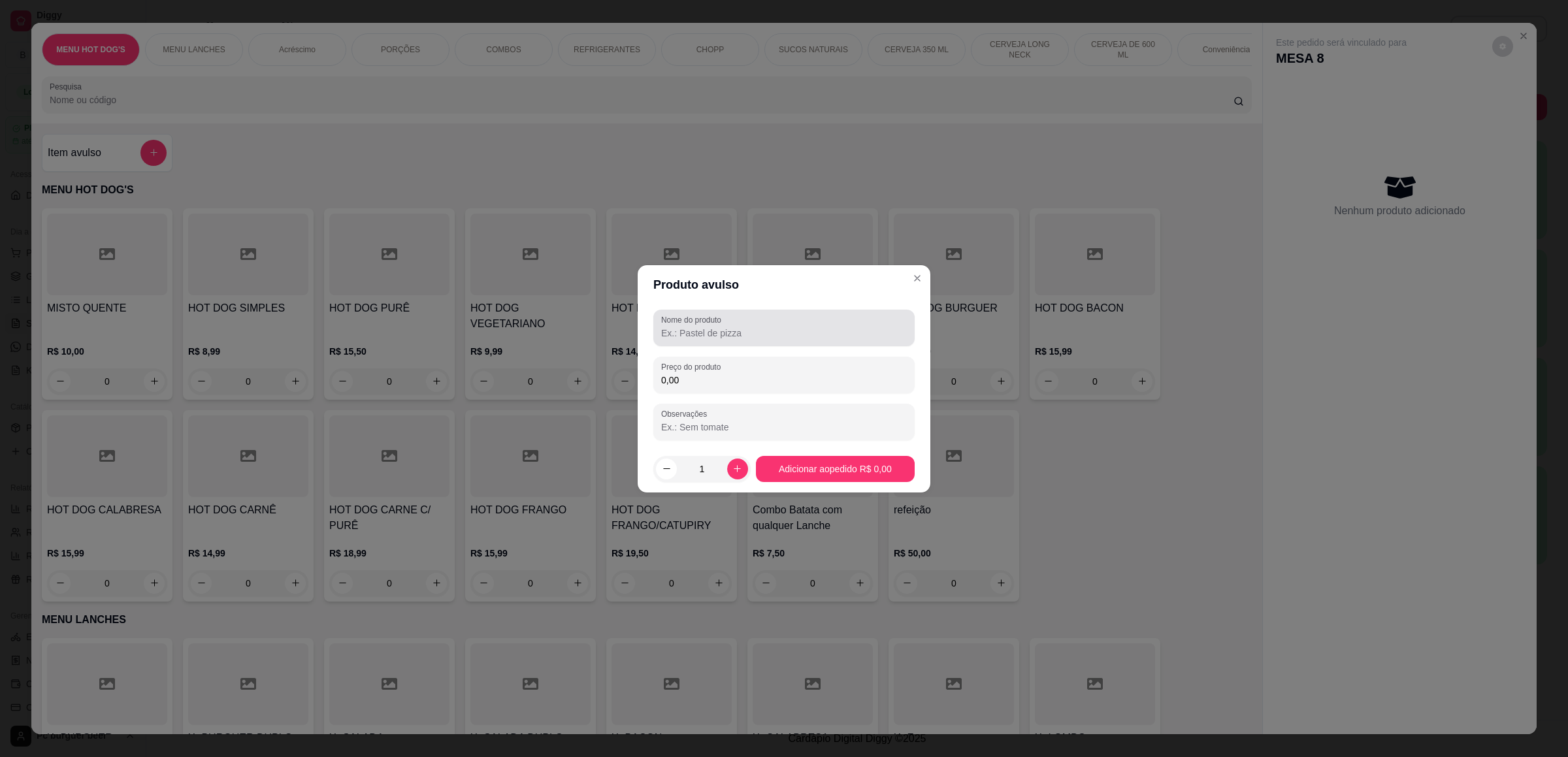
click at [688, 328] on input "Nome do produto" at bounding box center [784, 333] width 246 height 13
type input "gatorede"
drag, startPoint x: 690, startPoint y: 369, endPoint x: 682, endPoint y: 366, distance: 8.5
click at [691, 369] on label "Preço do produto" at bounding box center [693, 366] width 64 height 11
click at [691, 374] on input "0,00" at bounding box center [784, 380] width 246 height 13
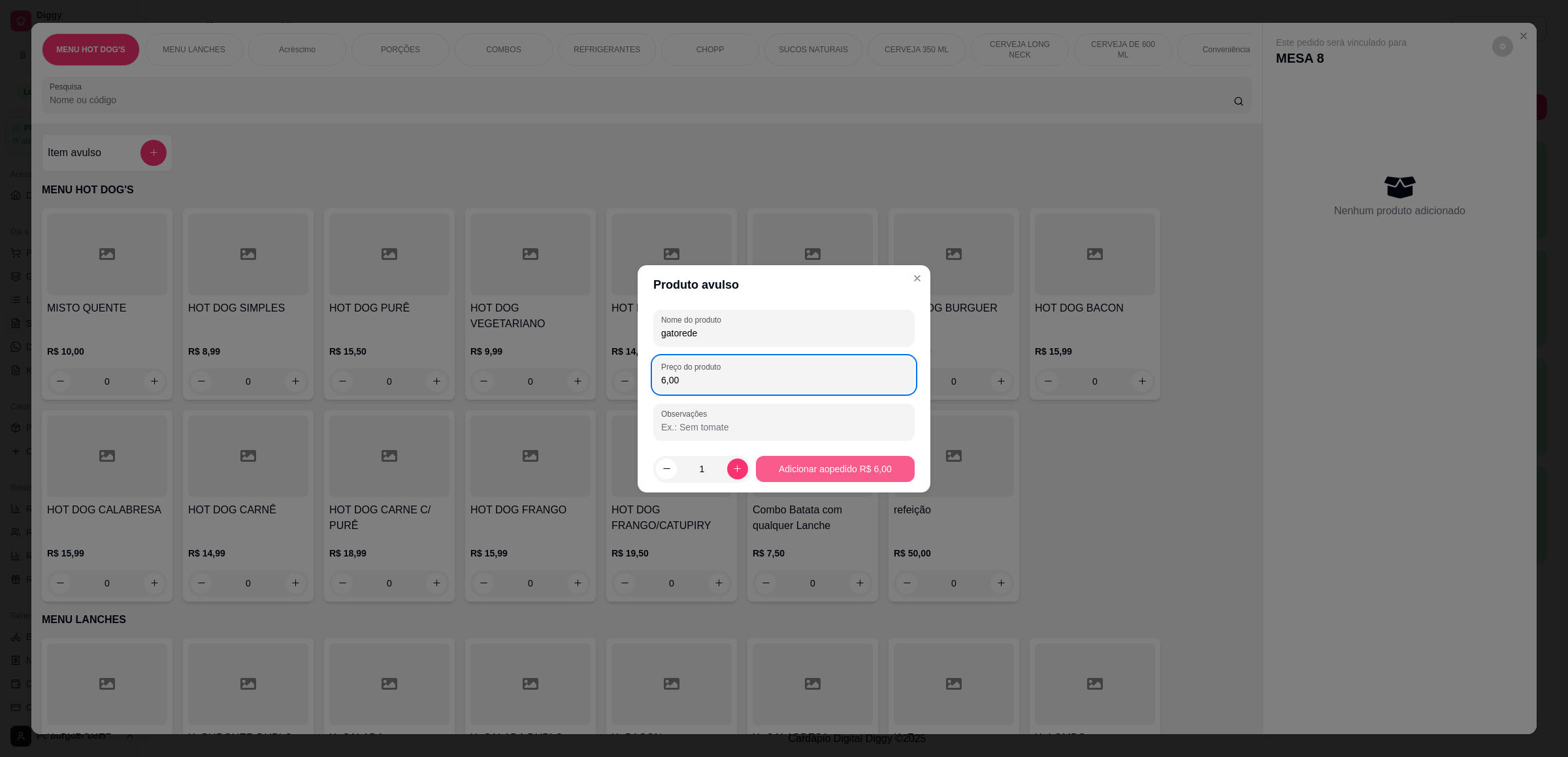
type input "6,00"
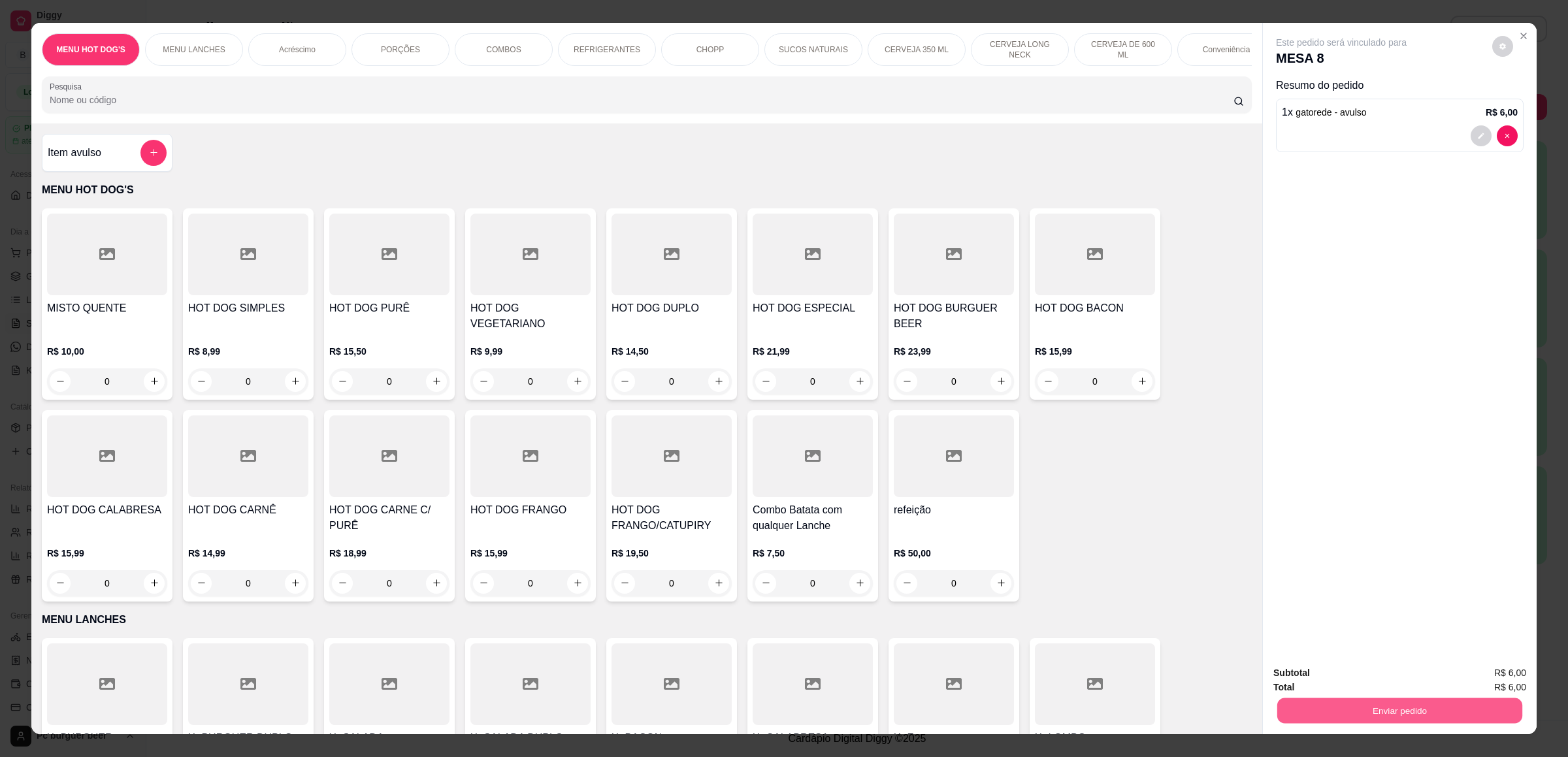
click at [1293, 602] on button "Enviar pedido" at bounding box center [1399, 711] width 245 height 25
click at [1288, 602] on button "Não registrar e enviar pedido" at bounding box center [1354, 679] width 132 height 24
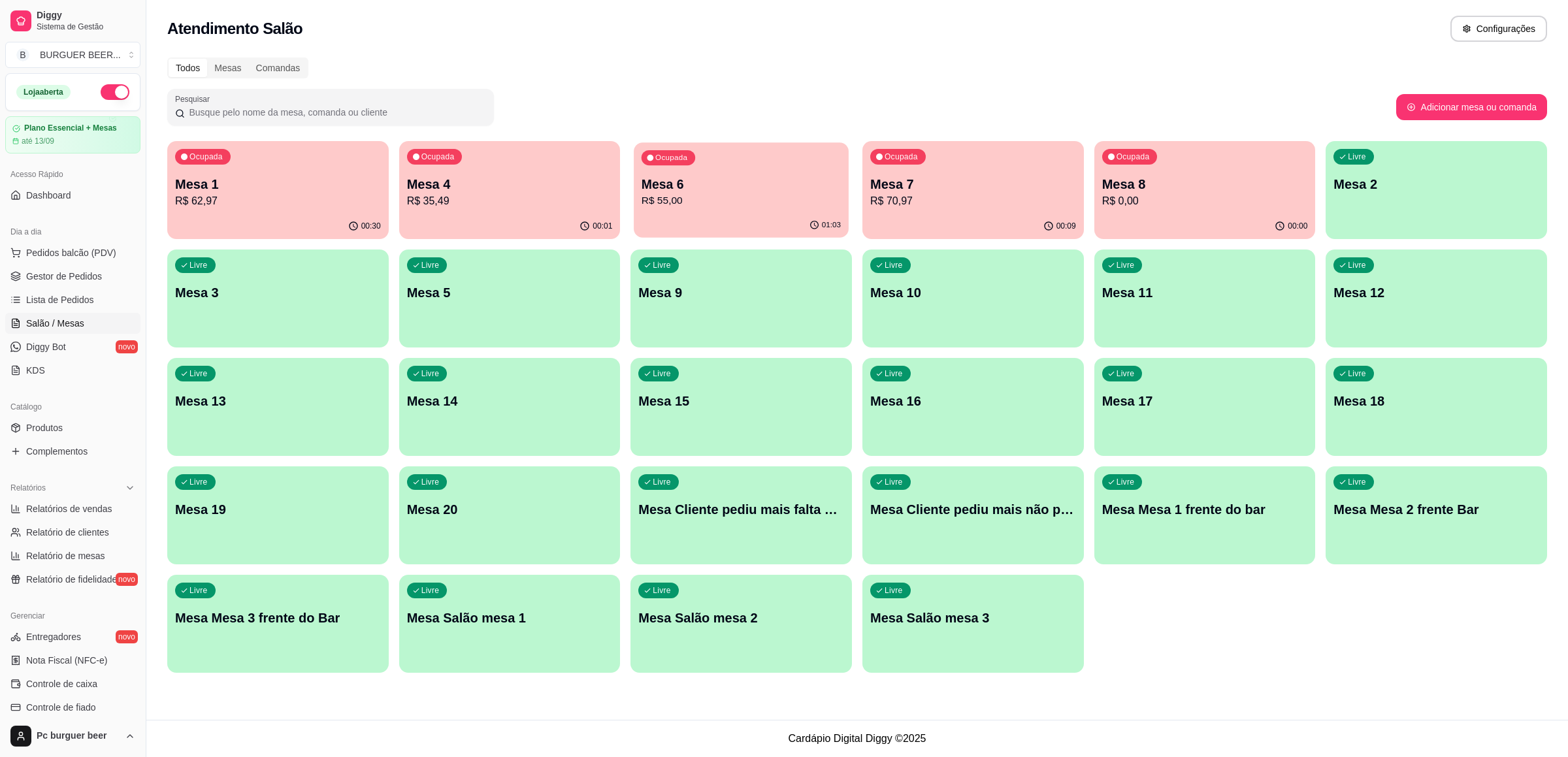
click at [773, 165] on div "Ocupada Mesa 6 R$ 55,00" at bounding box center [741, 178] width 214 height 70
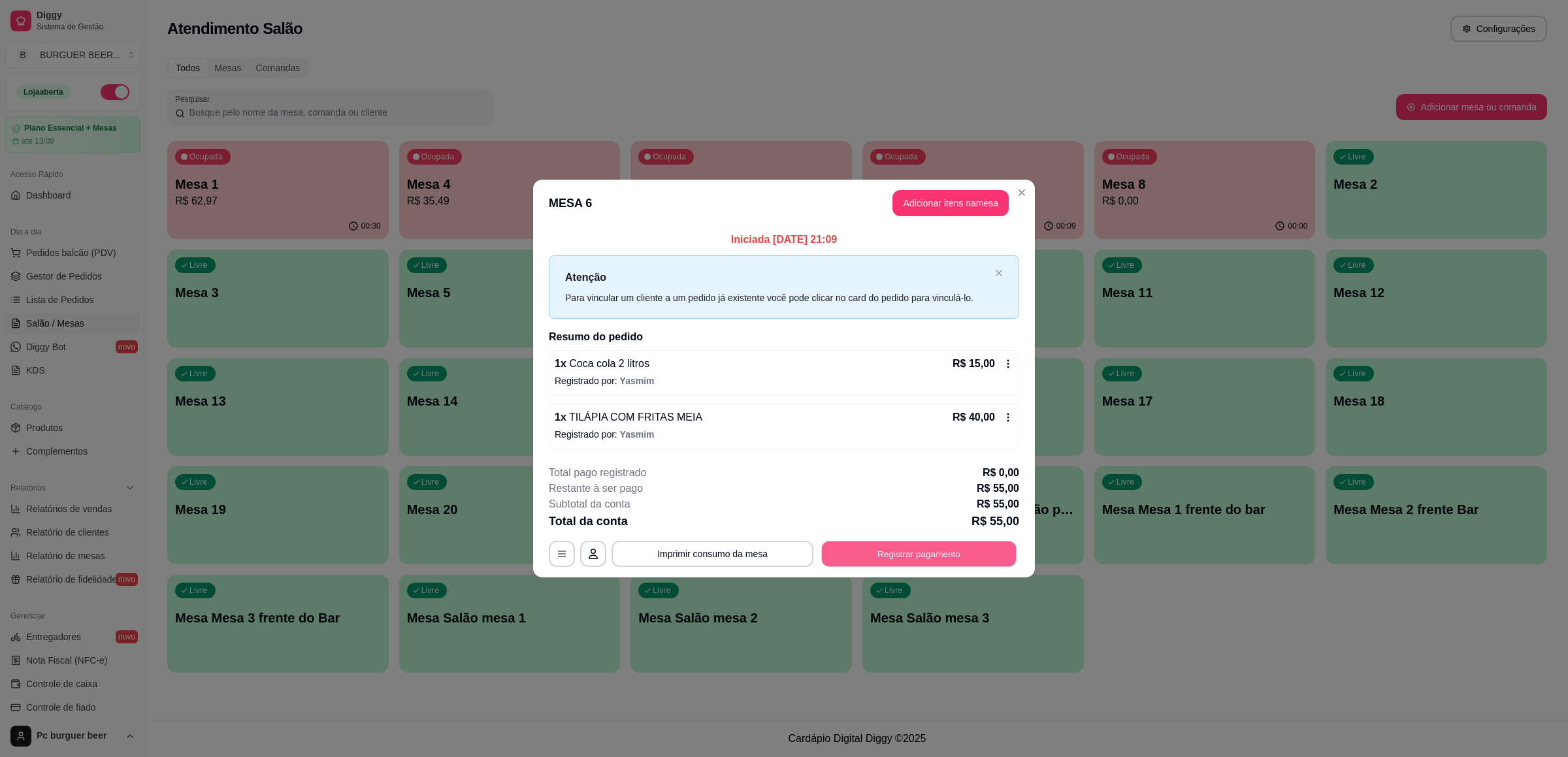
click at [880, 549] on button "Registrar pagamento" at bounding box center [918, 554] width 194 height 25
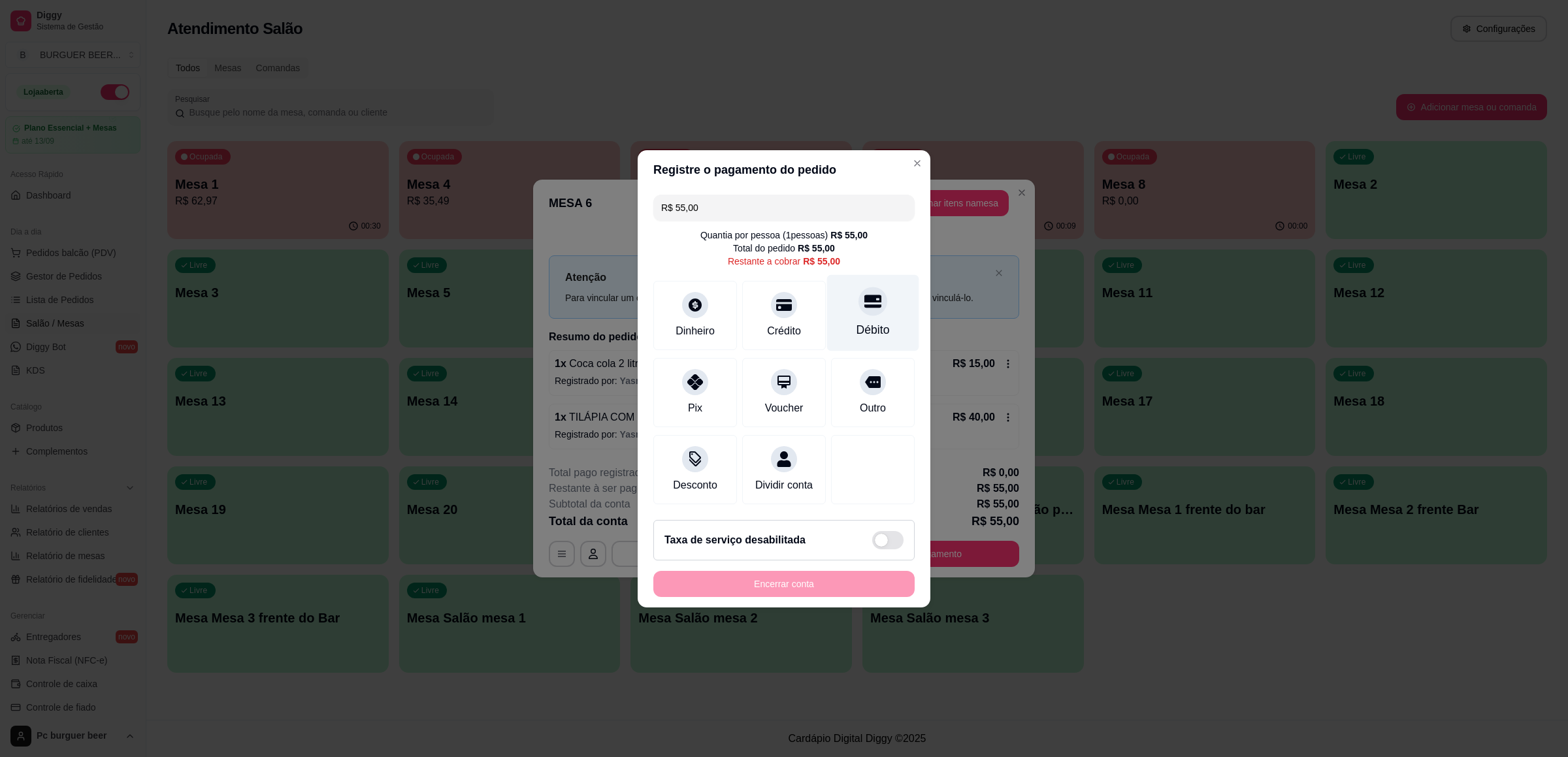
click at [839, 292] on div "Débito" at bounding box center [873, 312] width 92 height 76
type input "R$ 0,00"
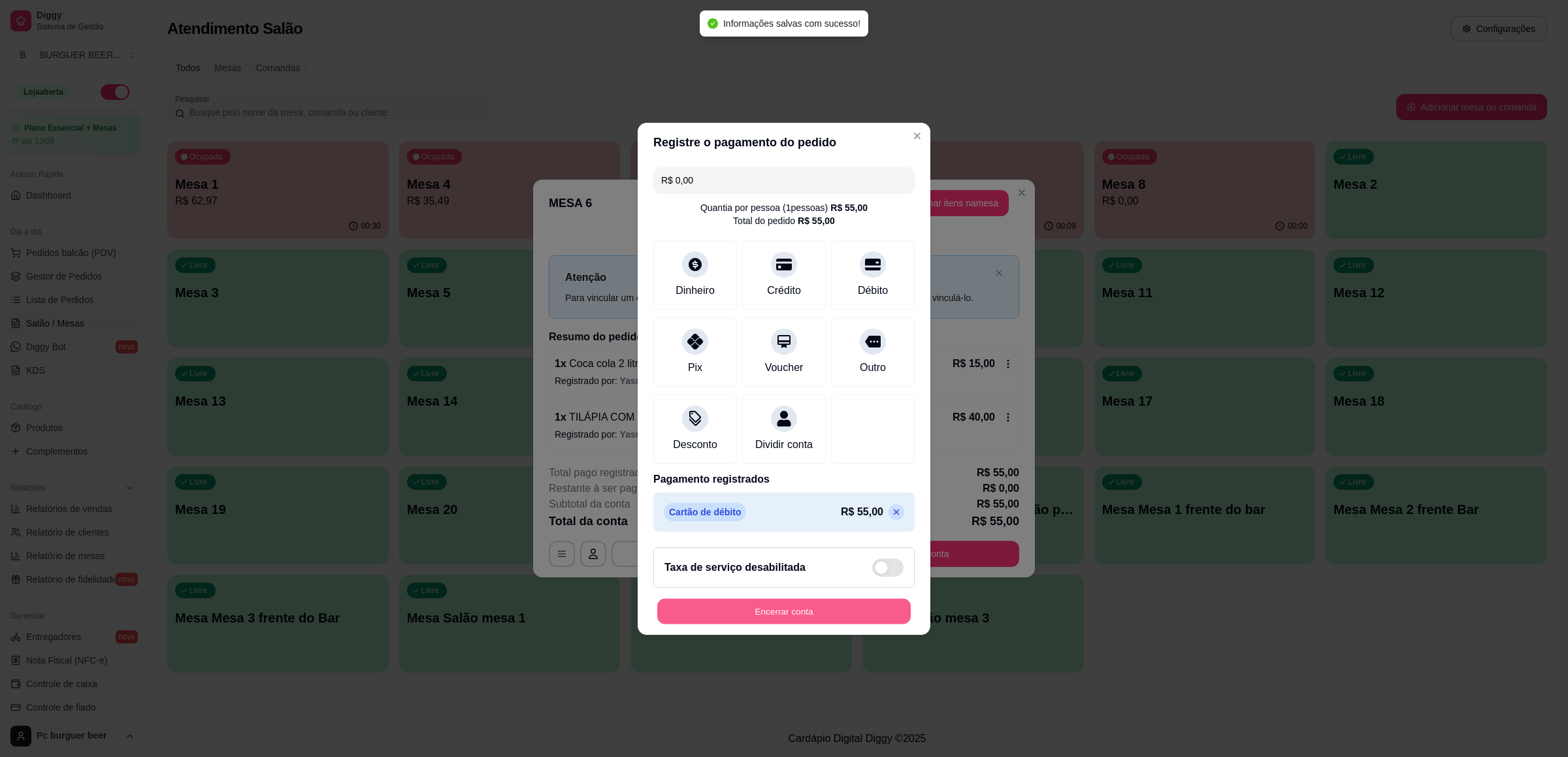
click at [808, 602] on button "Encerrar conta" at bounding box center [784, 611] width 253 height 25
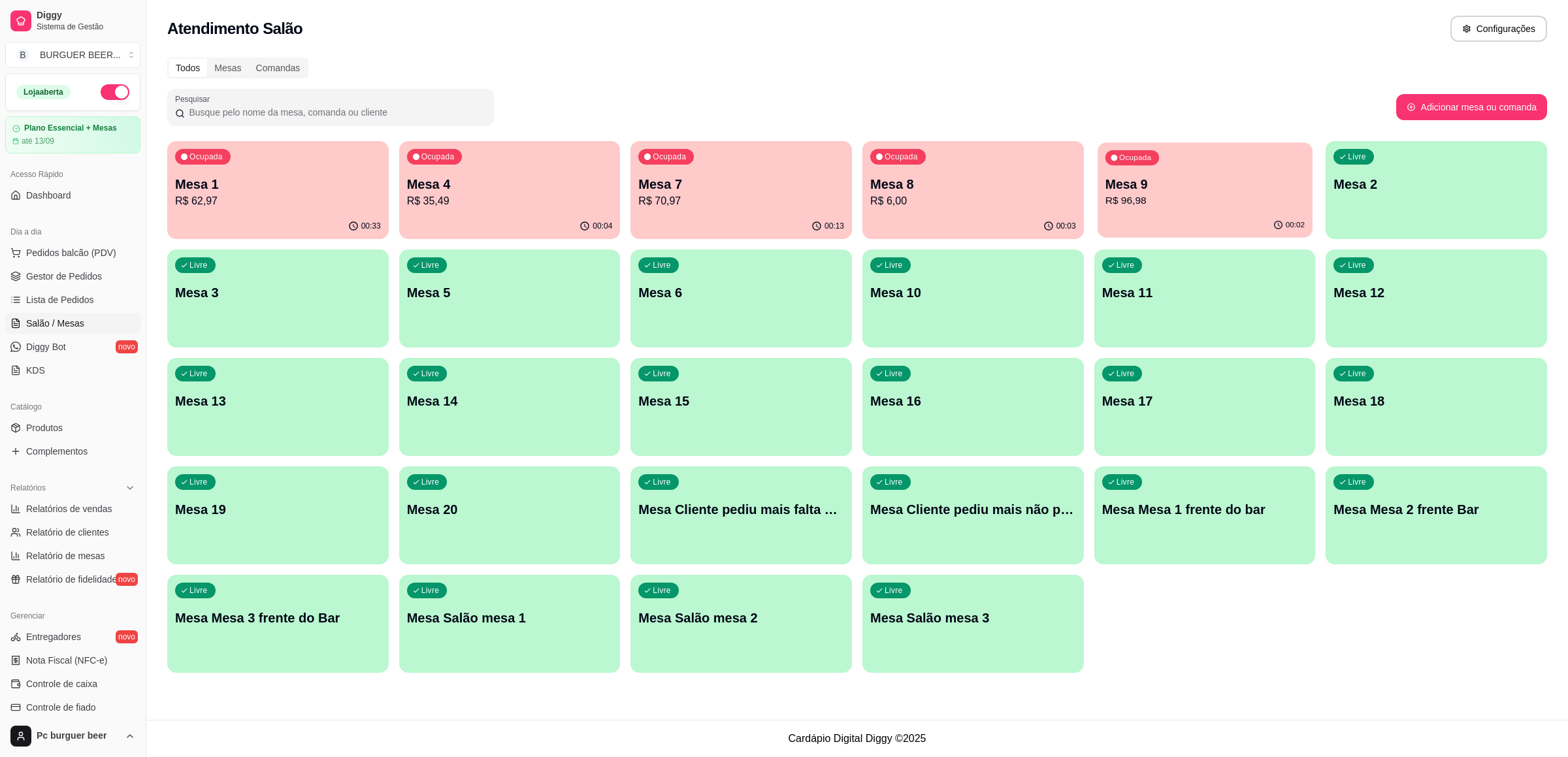
click at [1133, 238] on div "Ocupada Mesa 1 R$ 62,97 00:33 Ocupada Mesa 4 R$ 35,49 00:04 Ocupada Mesa 7 R$ 7…" at bounding box center [857, 407] width 1380 height 531
click at [1133, 228] on div "00:02" at bounding box center [1205, 225] width 215 height 25
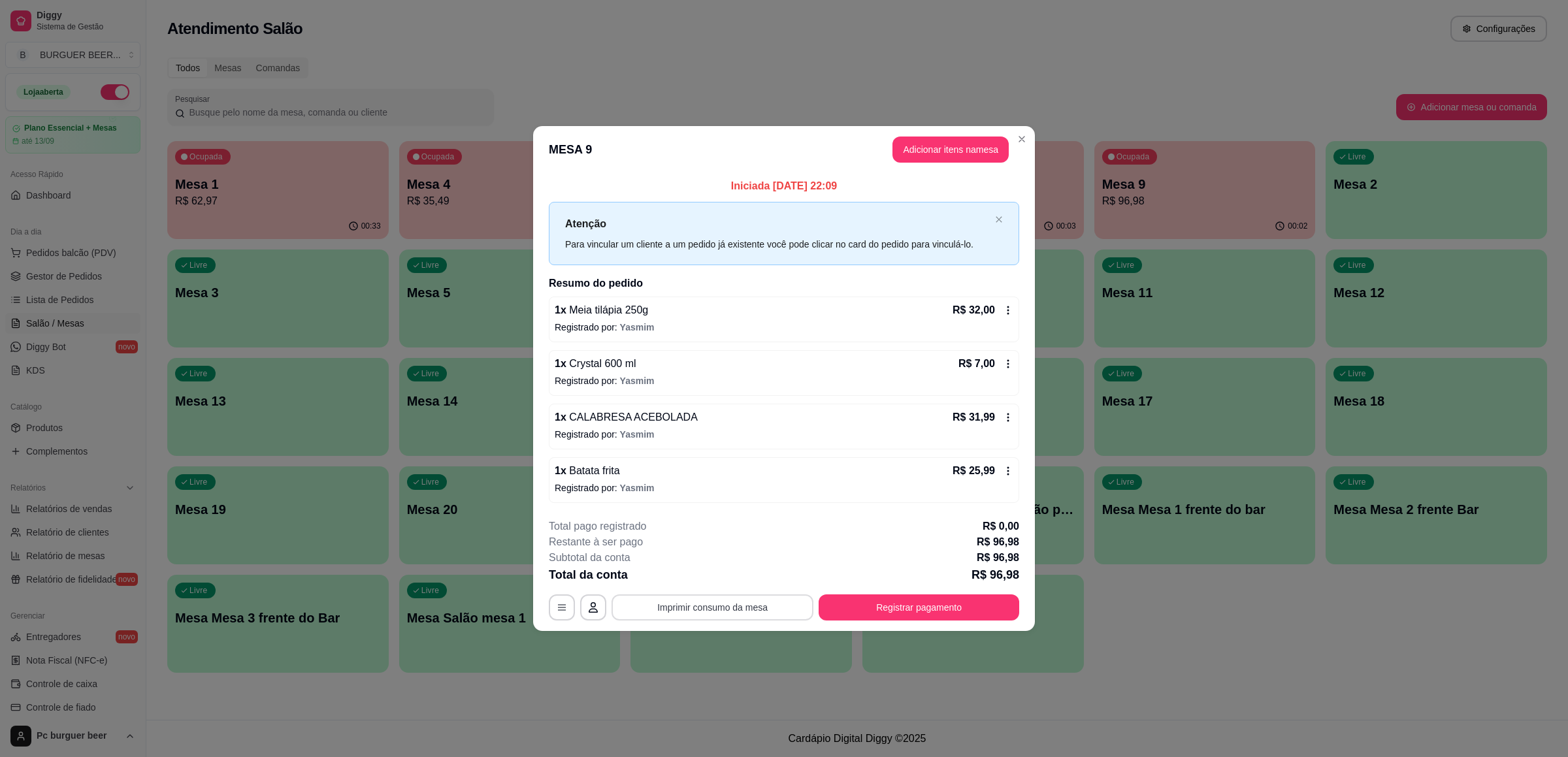
click at [739, 602] on button "Imprimir consumo da mesa" at bounding box center [712, 607] width 202 height 26
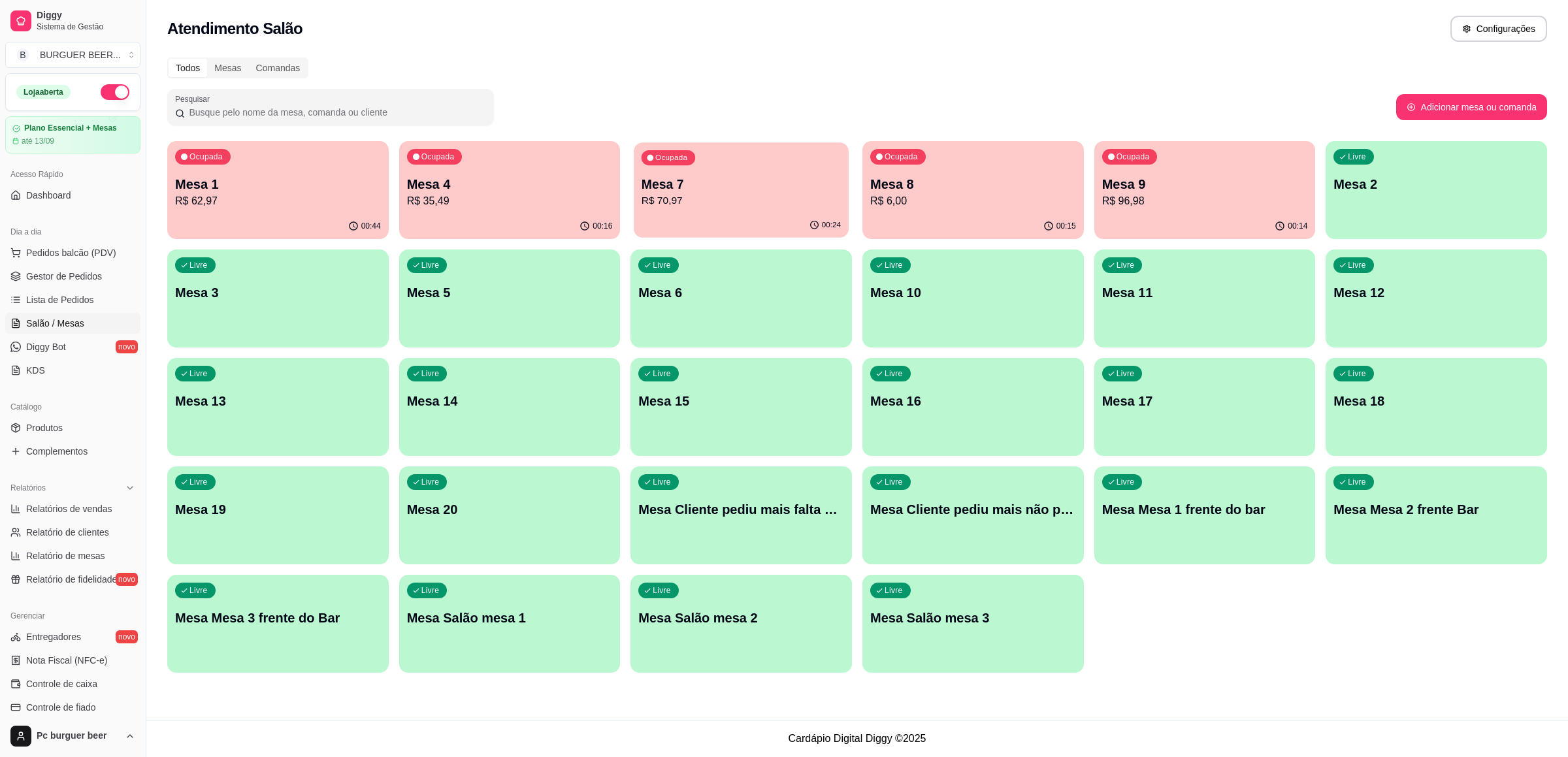
click at [788, 176] on p "Mesa 7" at bounding box center [741, 184] width 199 height 18
click at [435, 210] on div "Ocupada Mesa 4 R$ 35,49" at bounding box center [510, 177] width 222 height 72
click at [298, 186] on p "Mesa 1" at bounding box center [278, 184] width 206 height 19
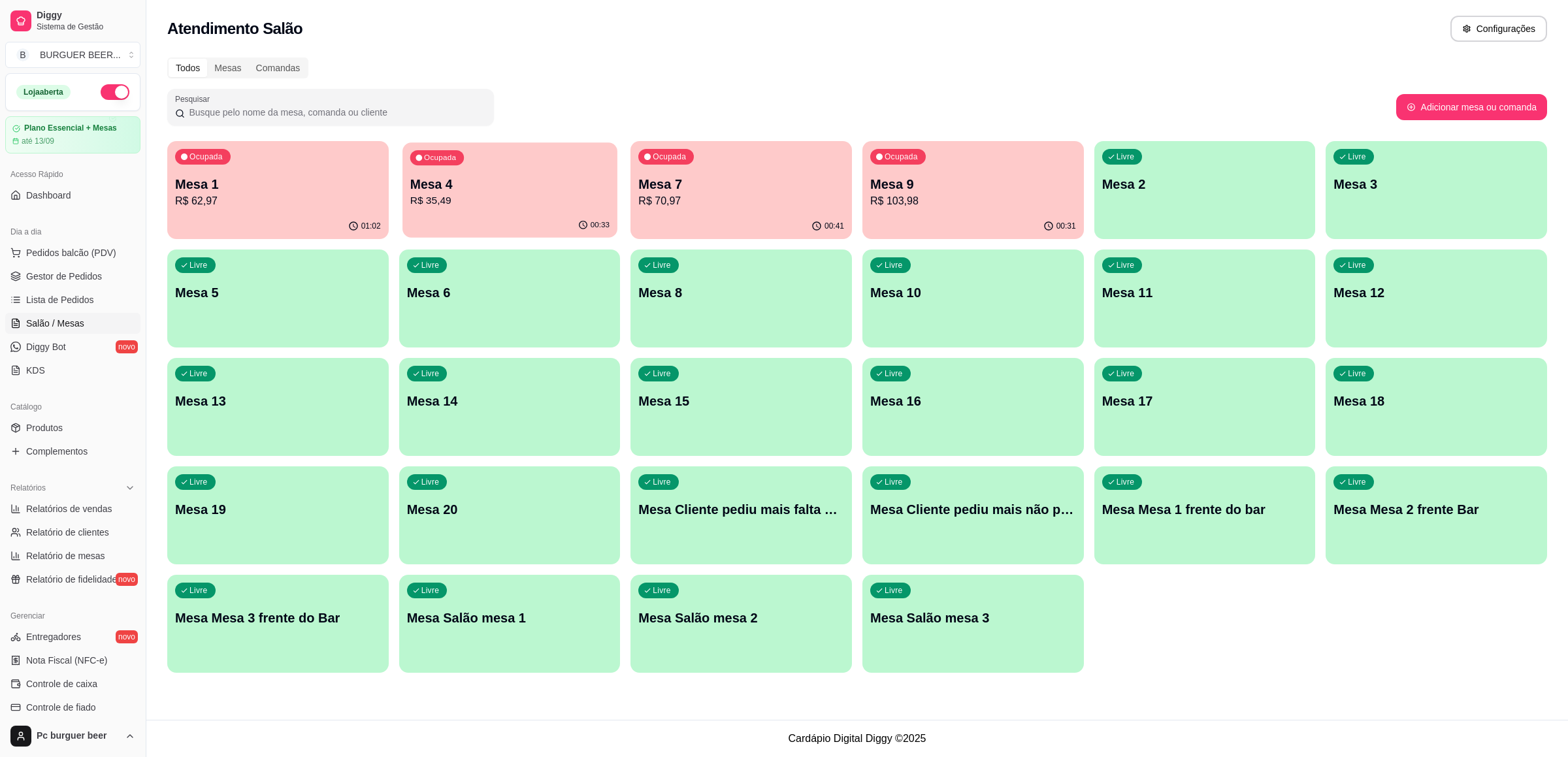
click at [547, 184] on p "Mesa 4" at bounding box center [509, 184] width 199 height 18
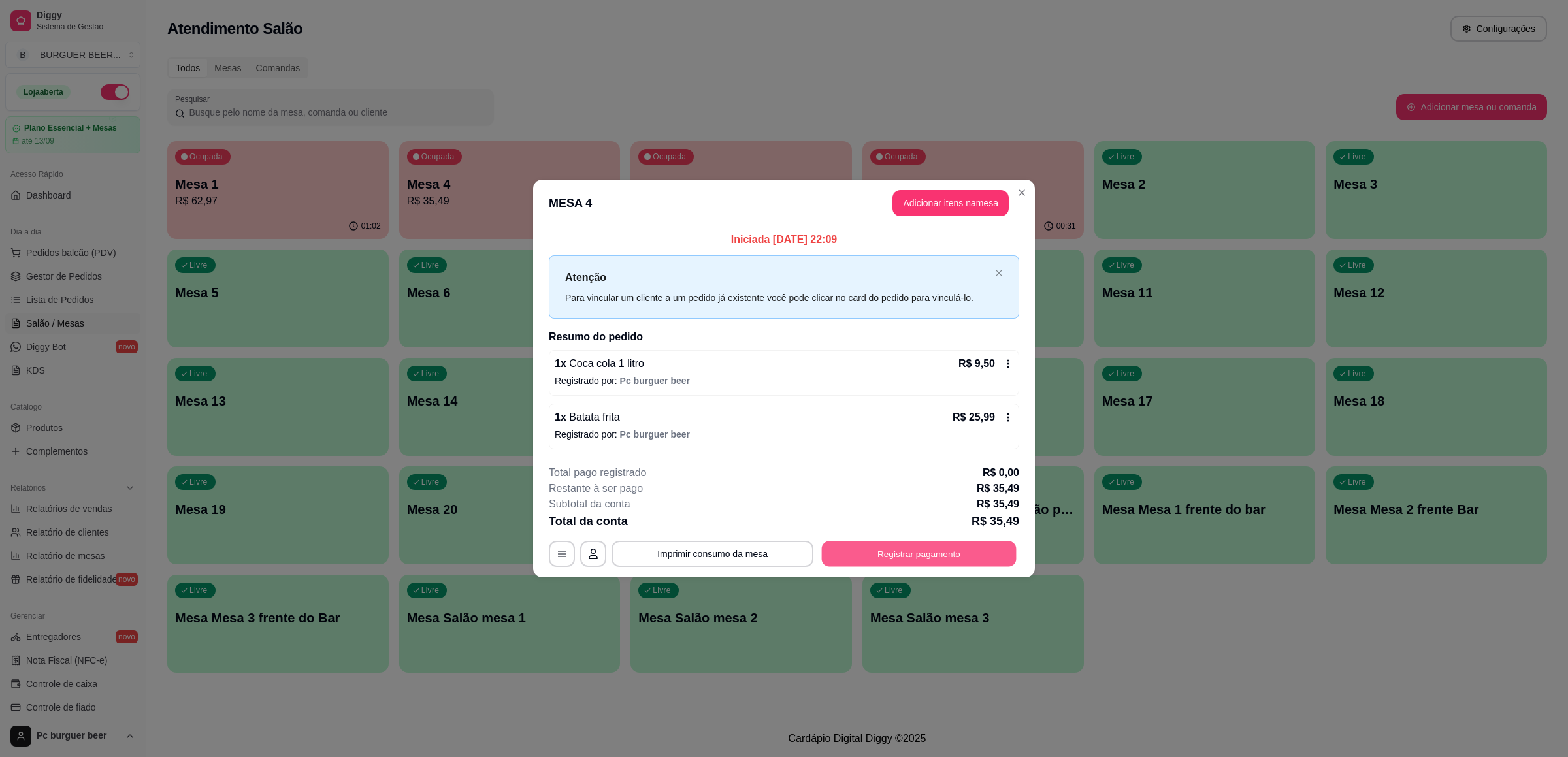
click at [847, 557] on button "Registrar pagamento" at bounding box center [918, 554] width 194 height 25
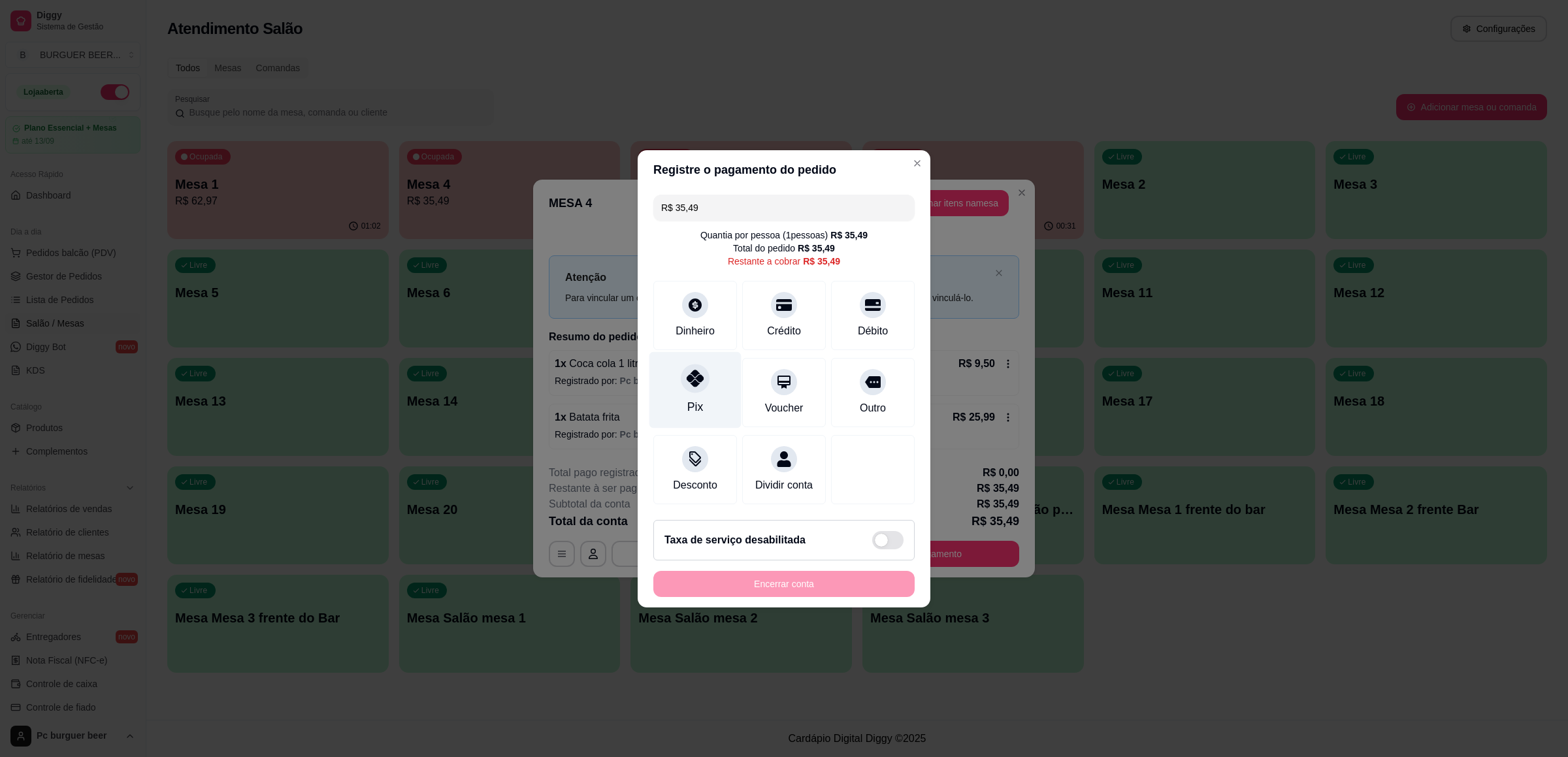
click at [693, 370] on icon at bounding box center [695, 378] width 17 height 17
type input "R$ 0,00"
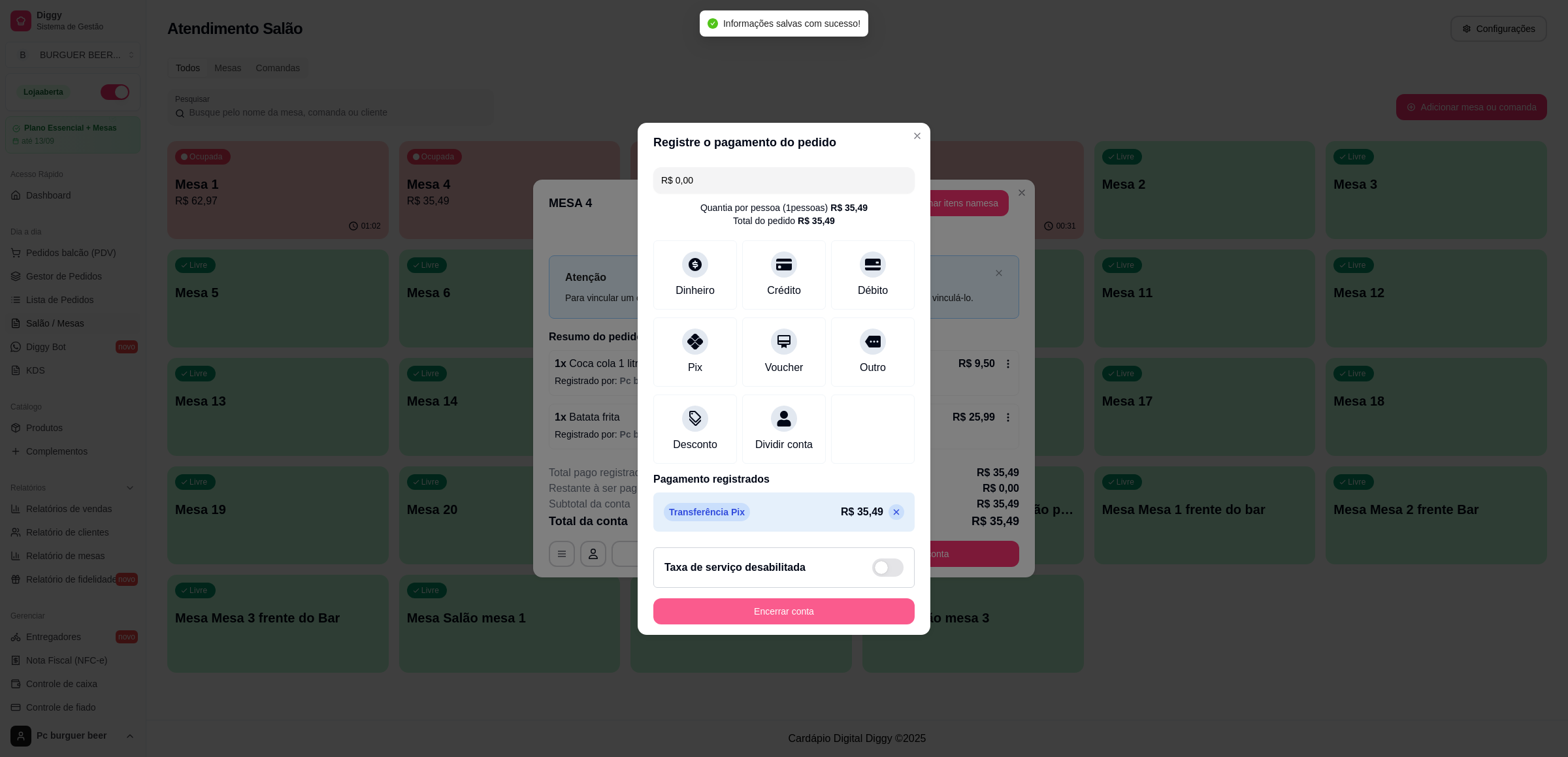
click at [835, 602] on button "Encerrar conta" at bounding box center [784, 611] width 261 height 26
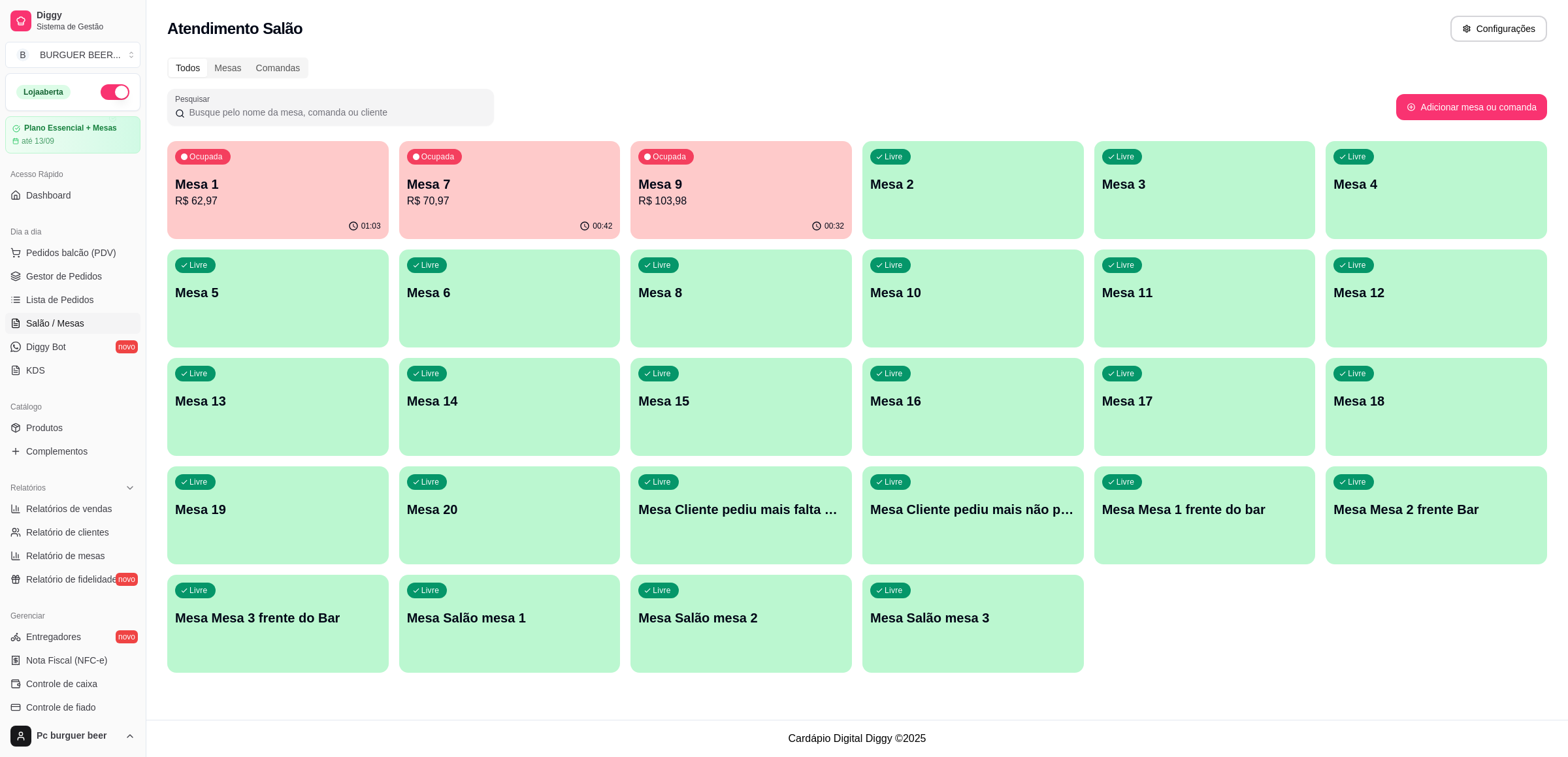
click at [514, 187] on p "Mesa 7" at bounding box center [510, 184] width 206 height 19
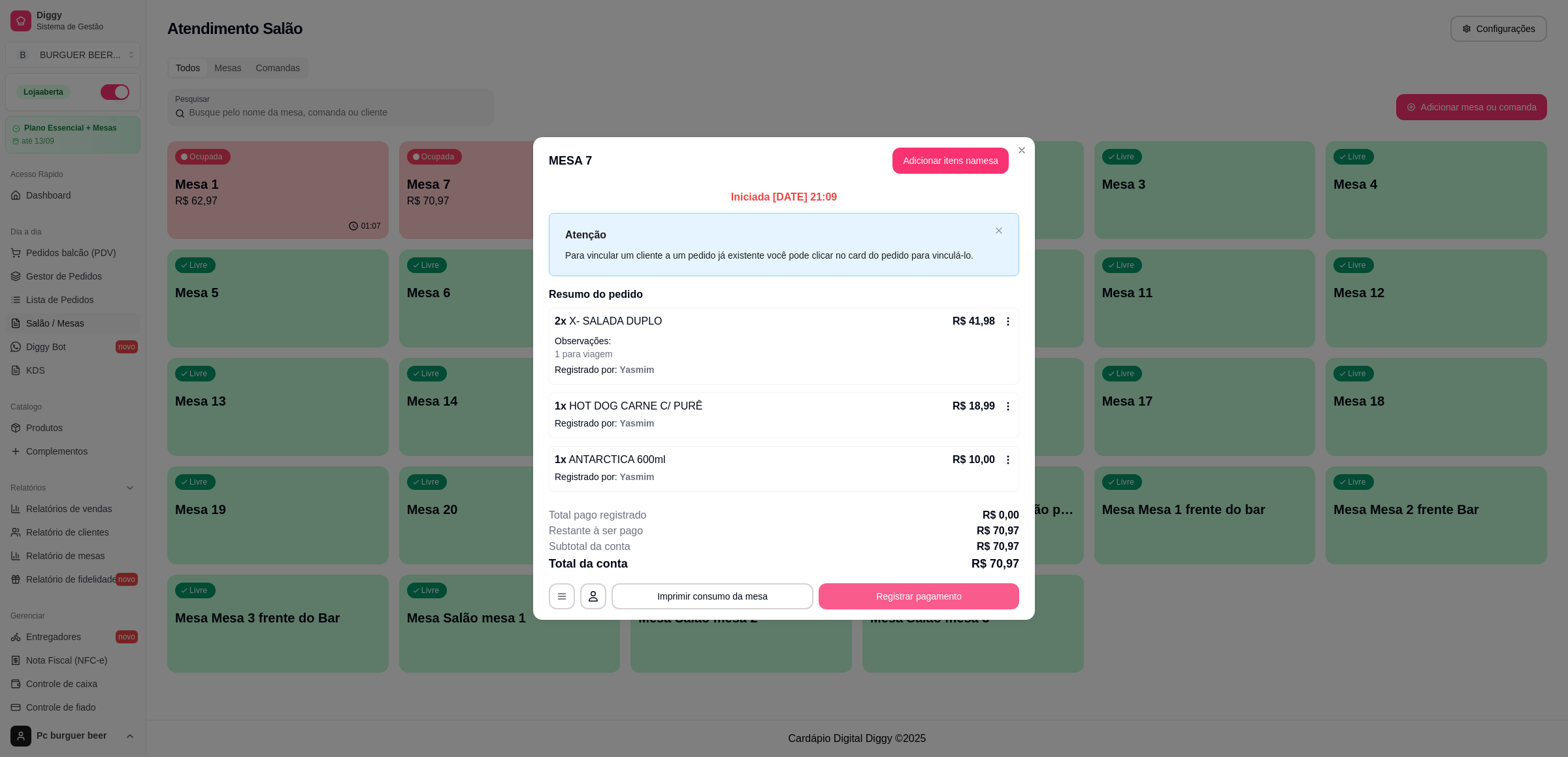
click at [916, 598] on button "Registrar pagamento" at bounding box center [919, 596] width 200 height 26
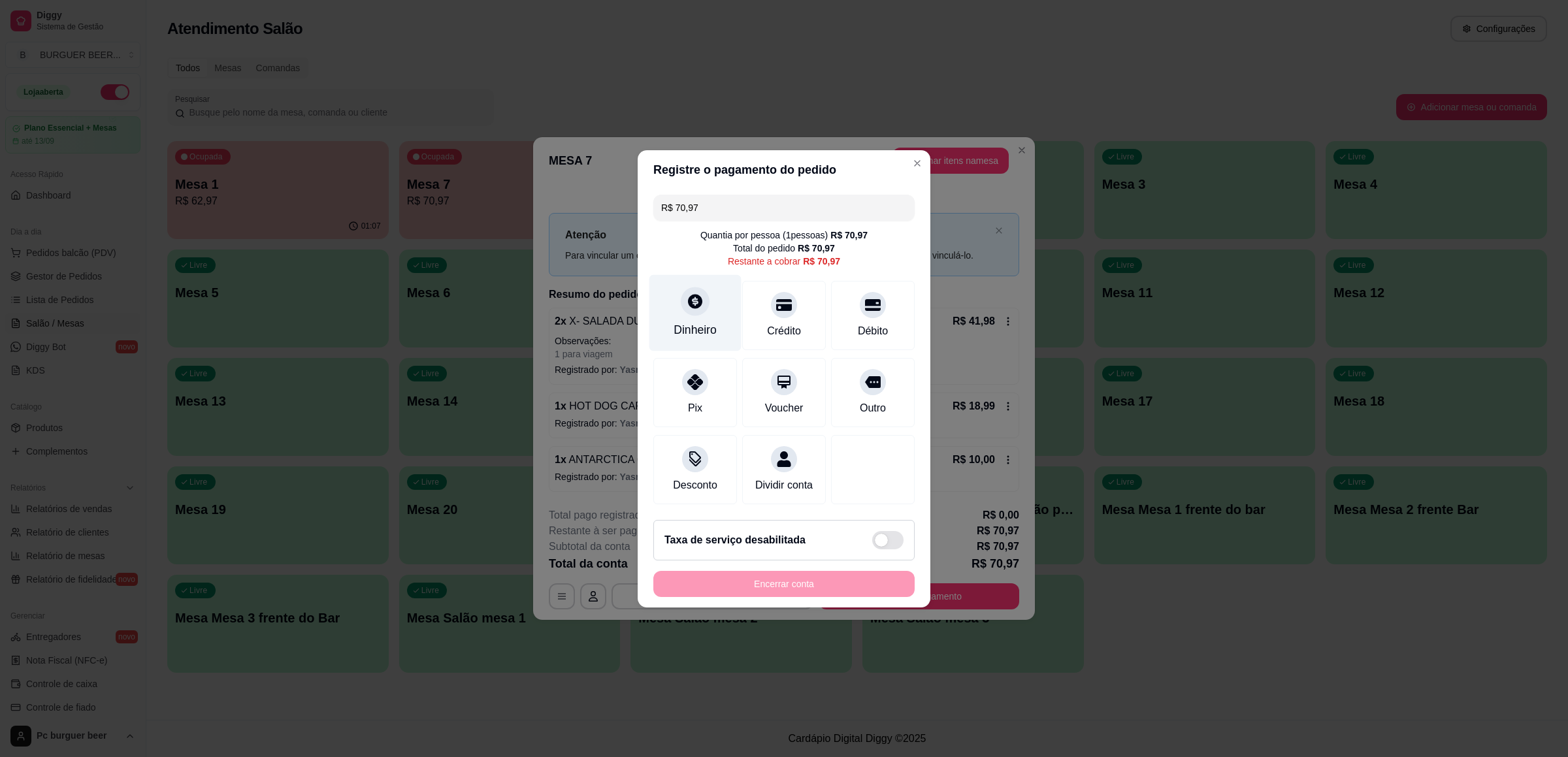
click at [696, 321] on div "Dinheiro" at bounding box center [695, 330] width 43 height 17
type input "R$ 0,00"
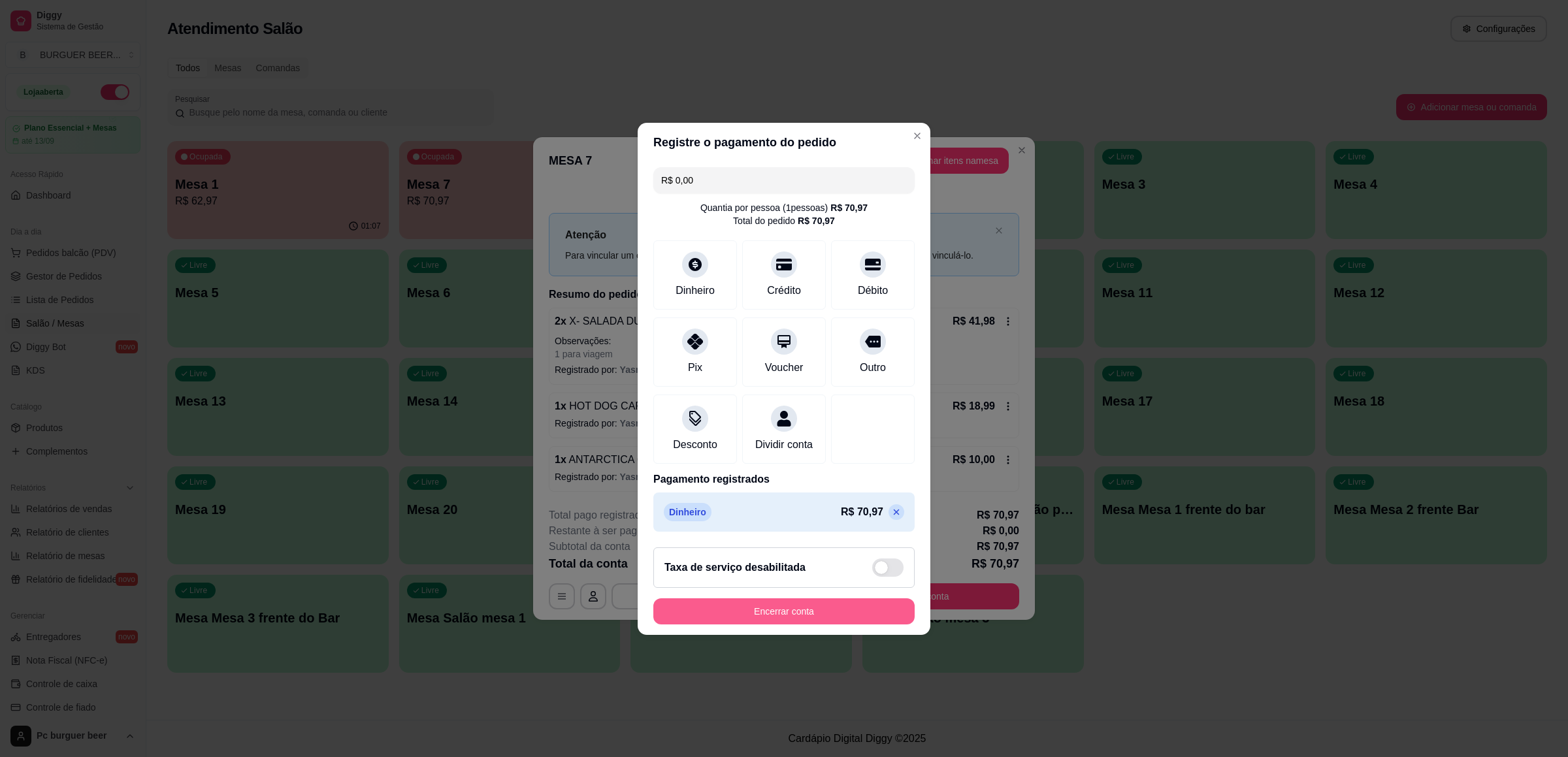
click at [808, 602] on button "Encerrar conta" at bounding box center [784, 611] width 261 height 26
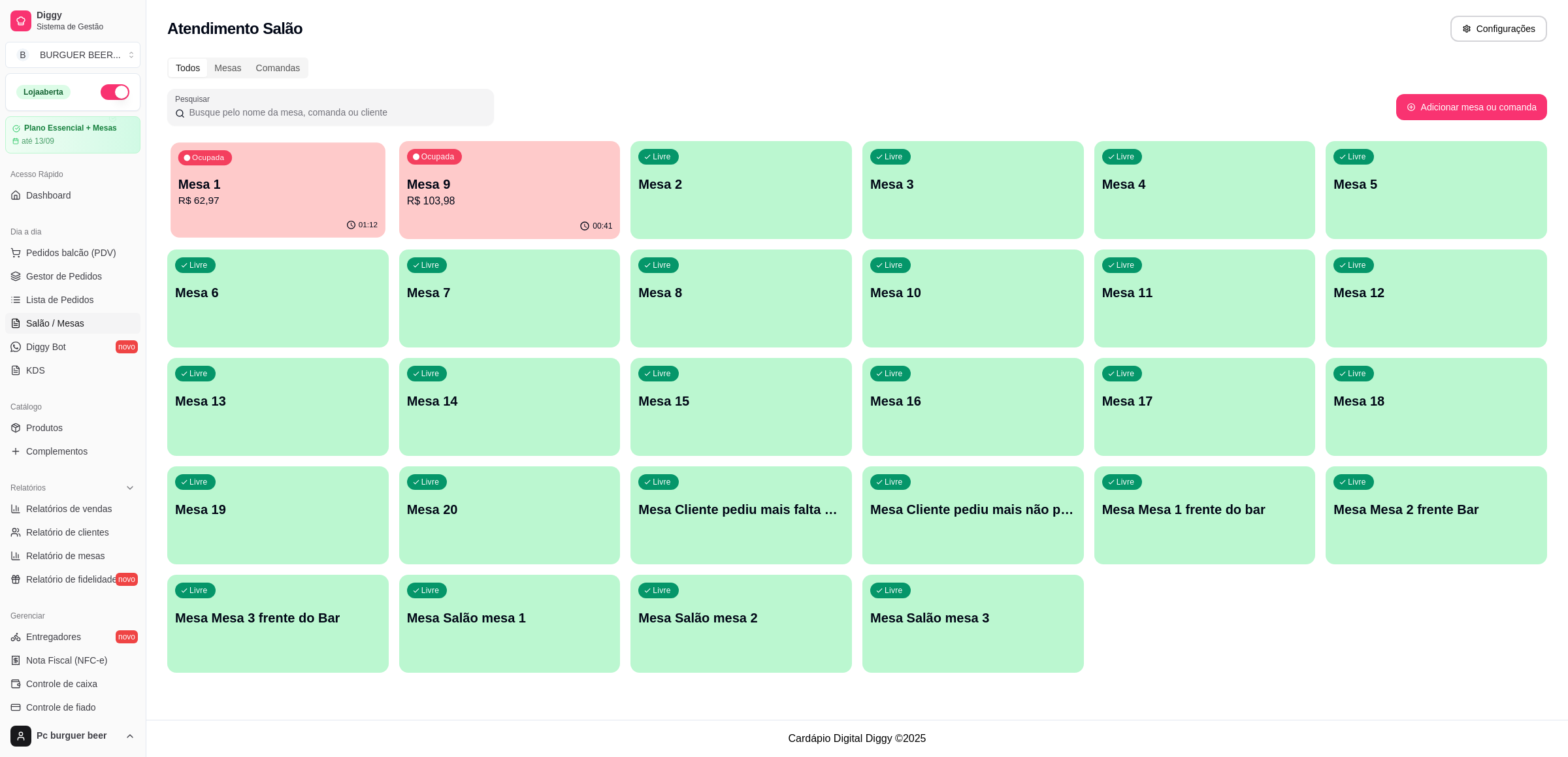
click at [253, 194] on p "R$ 62,97" at bounding box center [278, 200] width 199 height 15
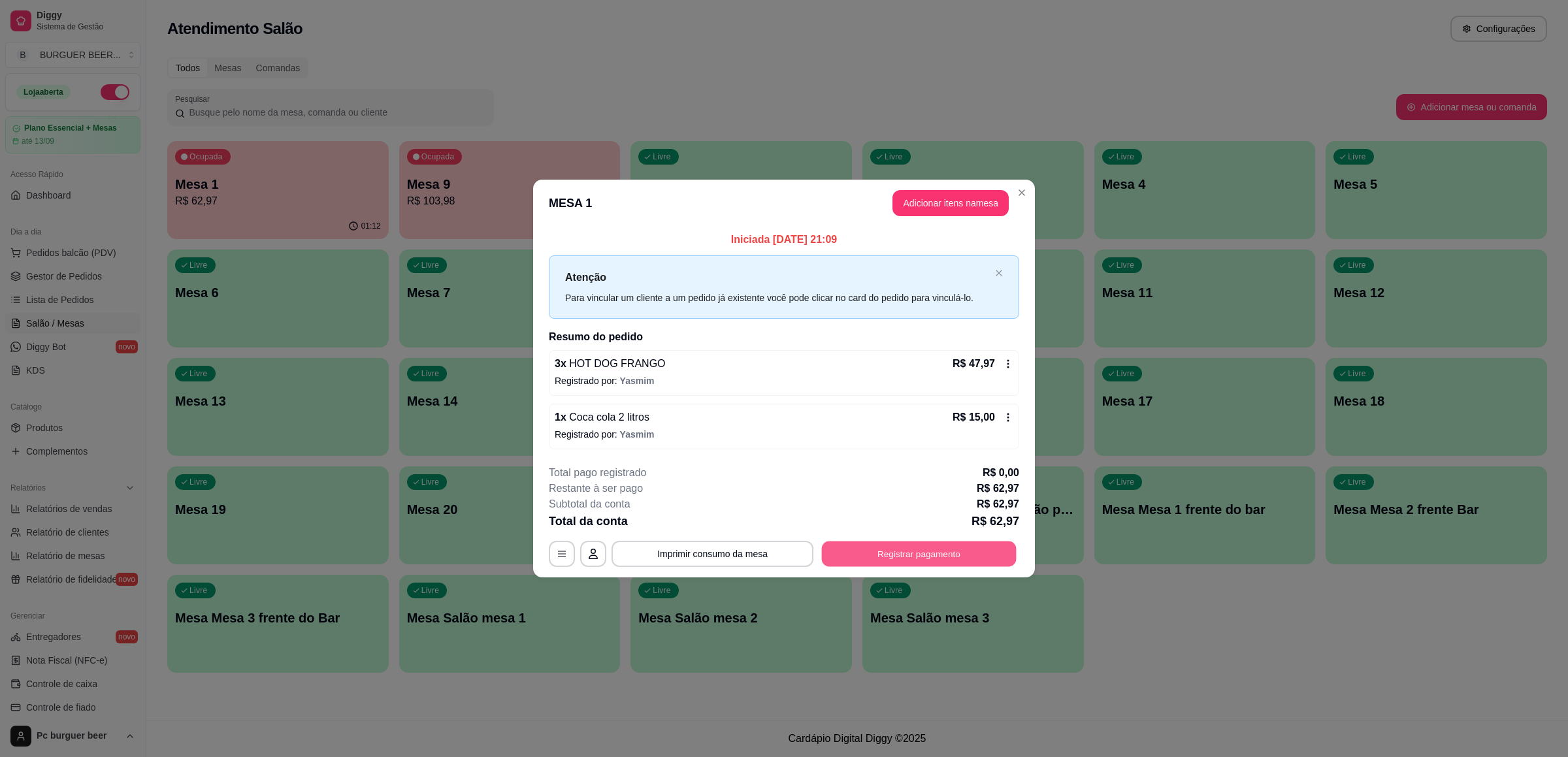
click at [910, 559] on button "Registrar pagamento" at bounding box center [918, 554] width 194 height 25
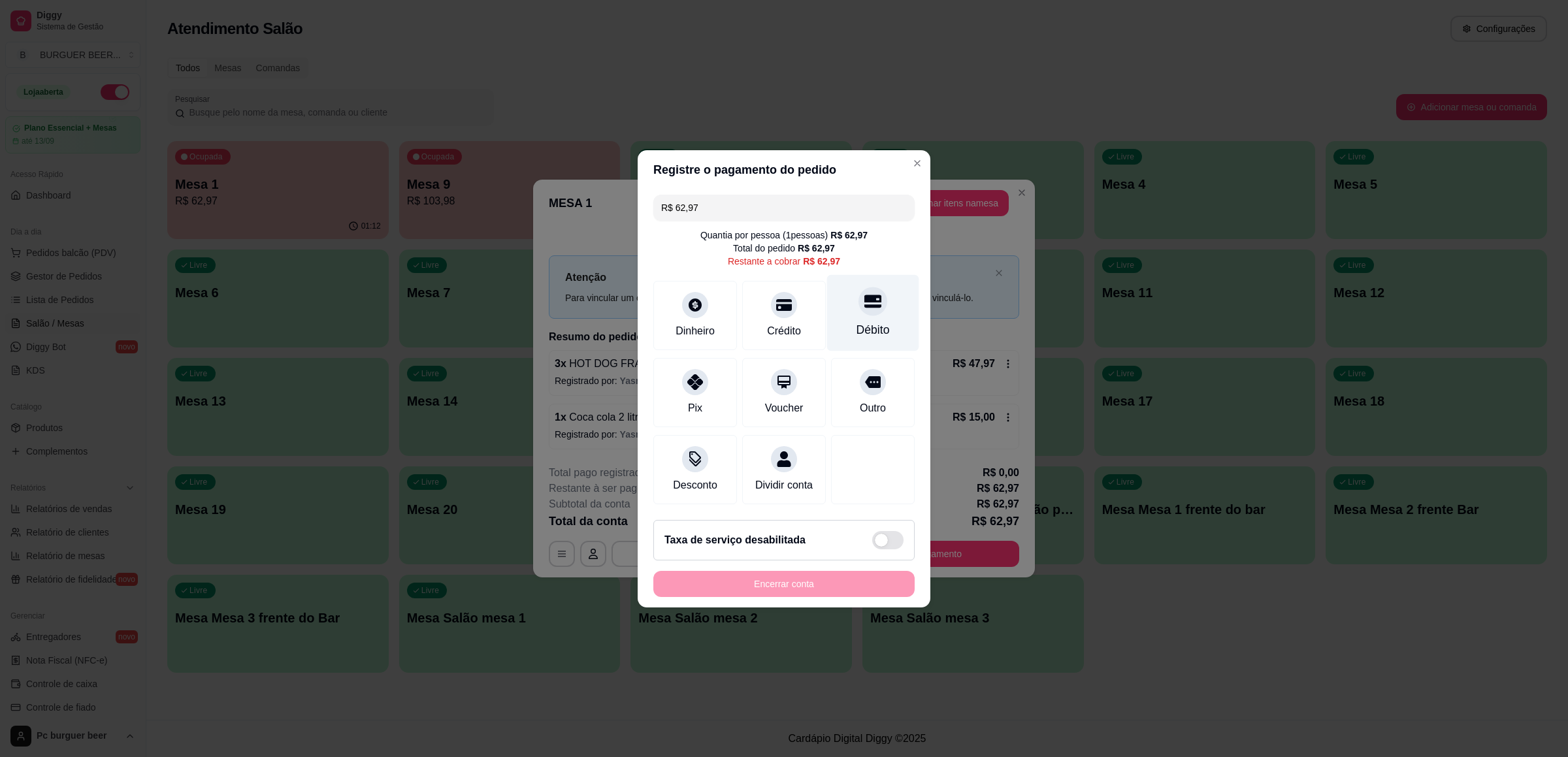
click at [874, 308] on div "Débito" at bounding box center [873, 312] width 92 height 76
type input "R$ 0,00"
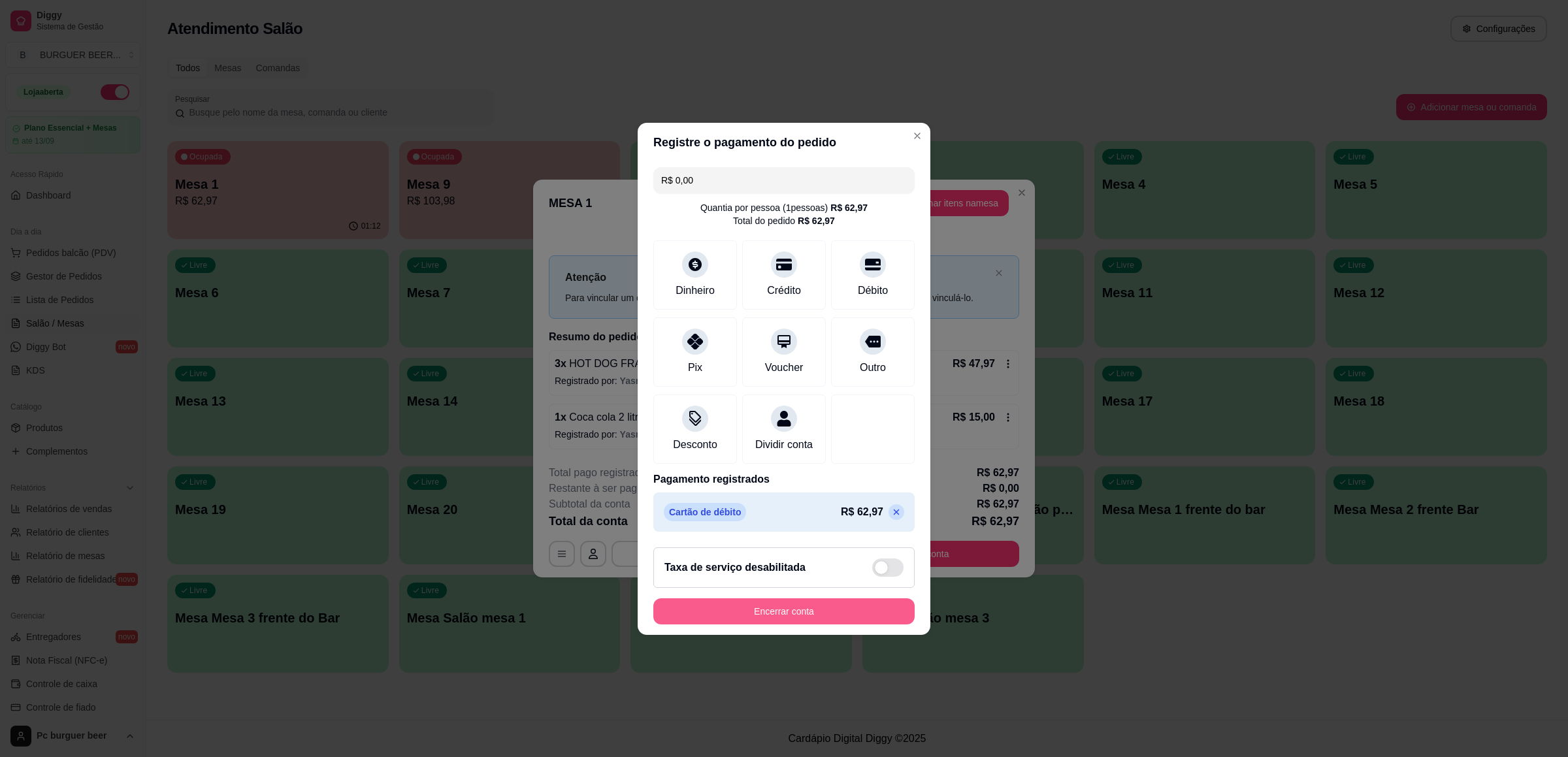
click at [871, 602] on button "Encerrar conta" at bounding box center [784, 611] width 261 height 26
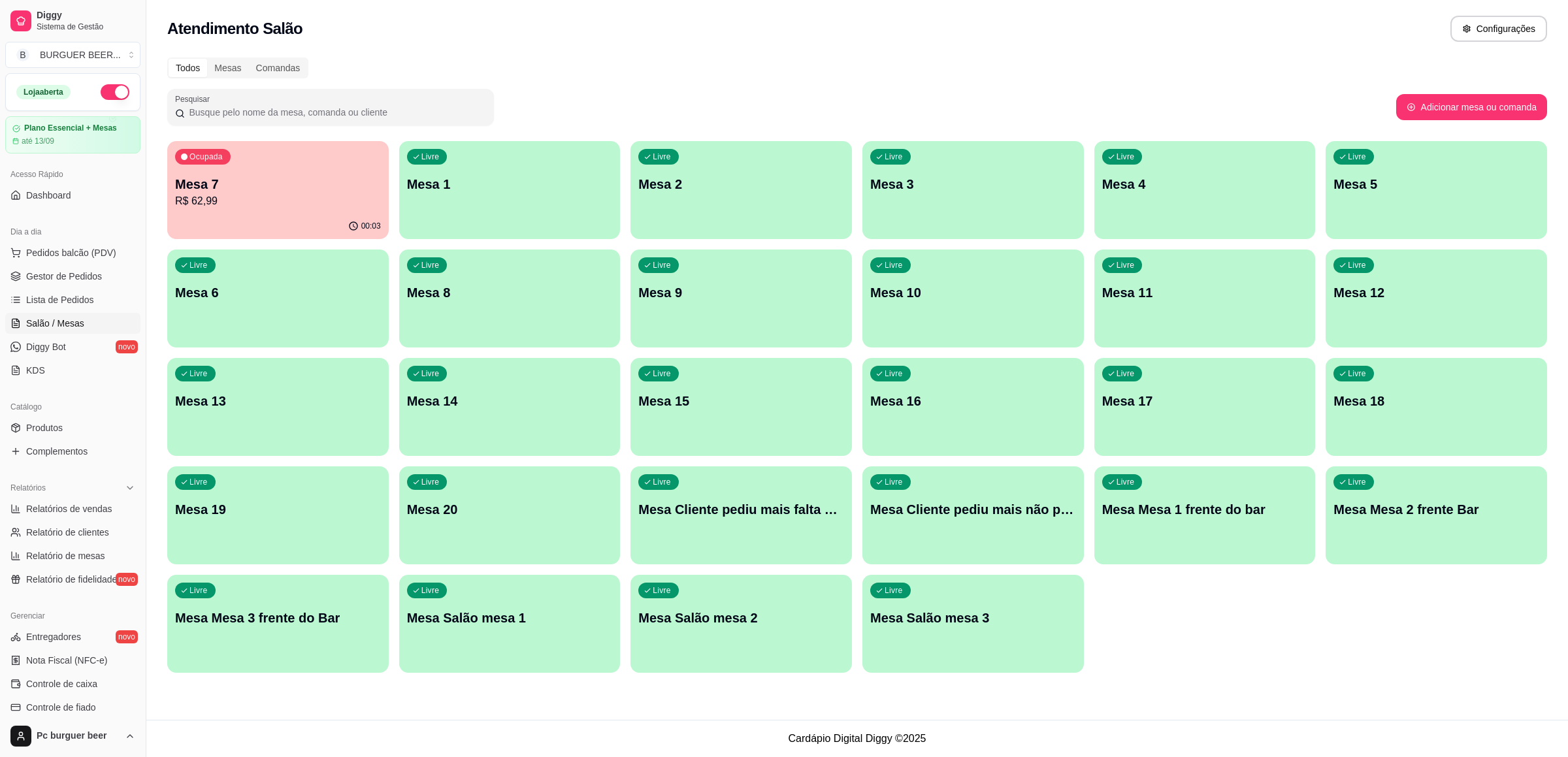
click at [204, 241] on div "Ocupada Mesa 7 R$ 62,99 00:03 Livre Mesa 1 Livre Mesa 2 Livre Mesa 3 Livre Mesa…" at bounding box center [857, 407] width 1380 height 531
click at [220, 232] on div "00:03" at bounding box center [278, 226] width 222 height 25
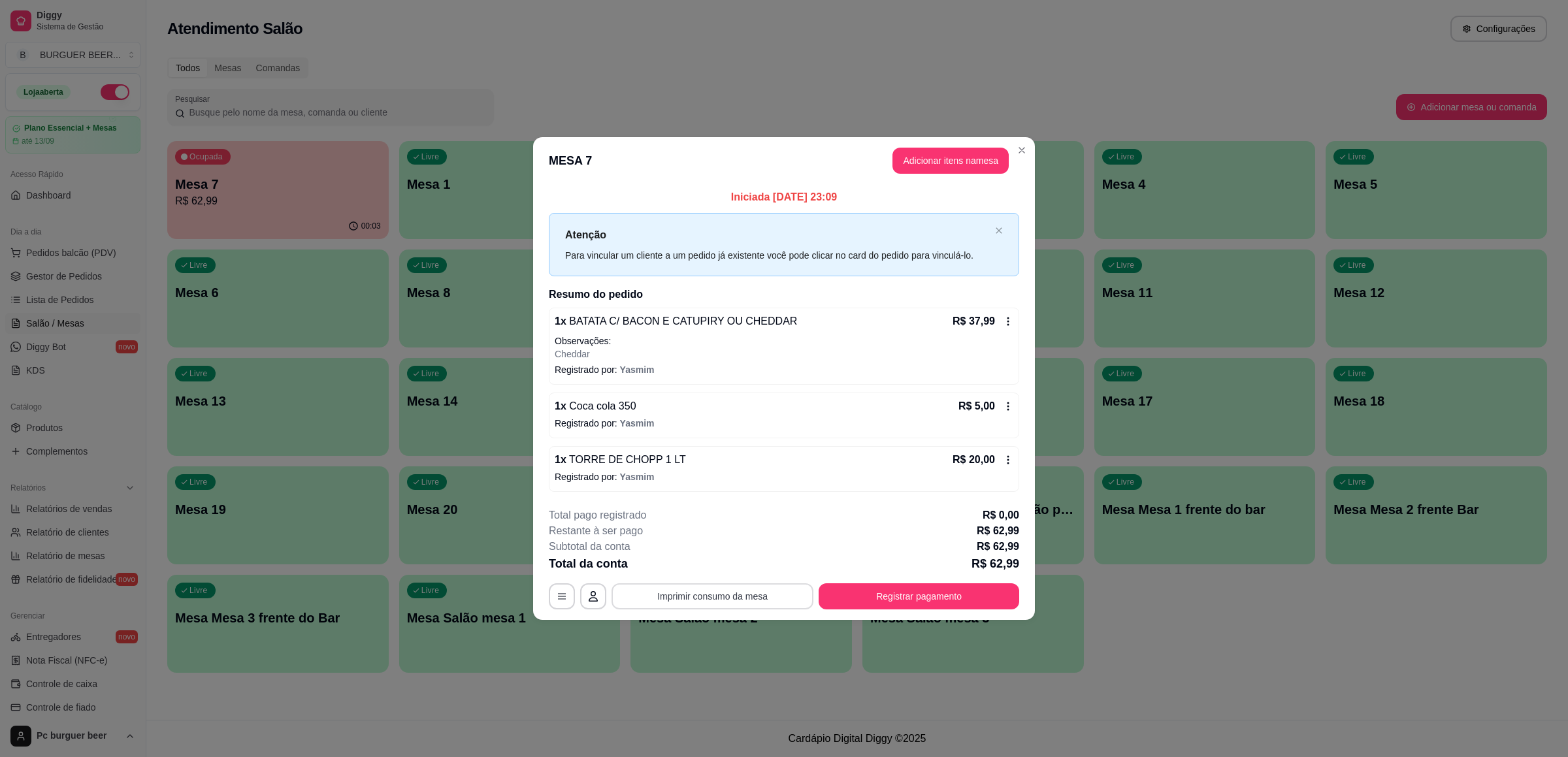
click at [756, 596] on button "Imprimir consumo da mesa" at bounding box center [712, 596] width 202 height 26
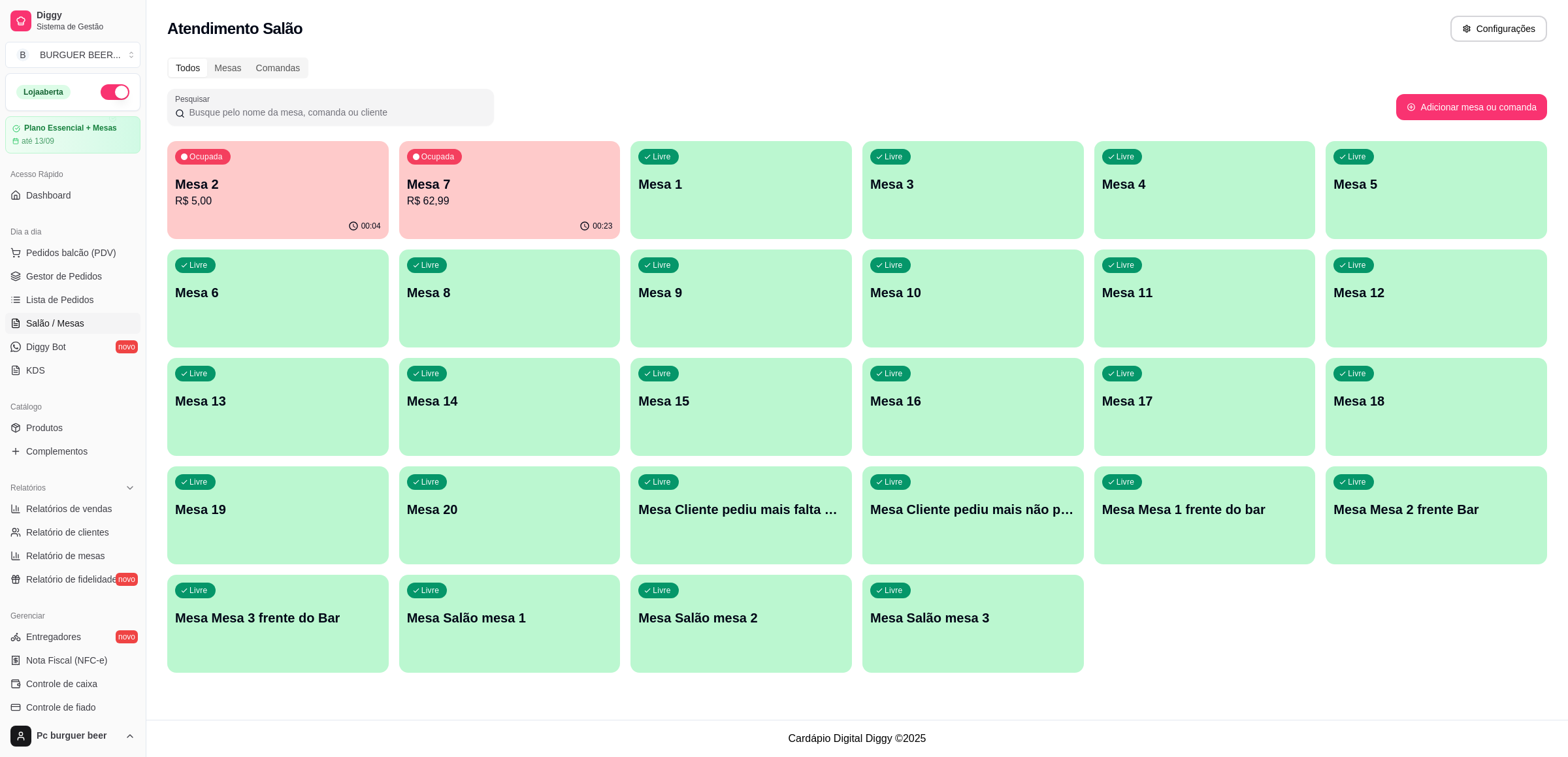
click at [111, 98] on div "Loja aberta" at bounding box center [73, 92] width 113 height 16
click at [108, 91] on button "button" at bounding box center [115, 92] width 29 height 16
